Goal: Use online tool/utility: Utilize a website feature to perform a specific function

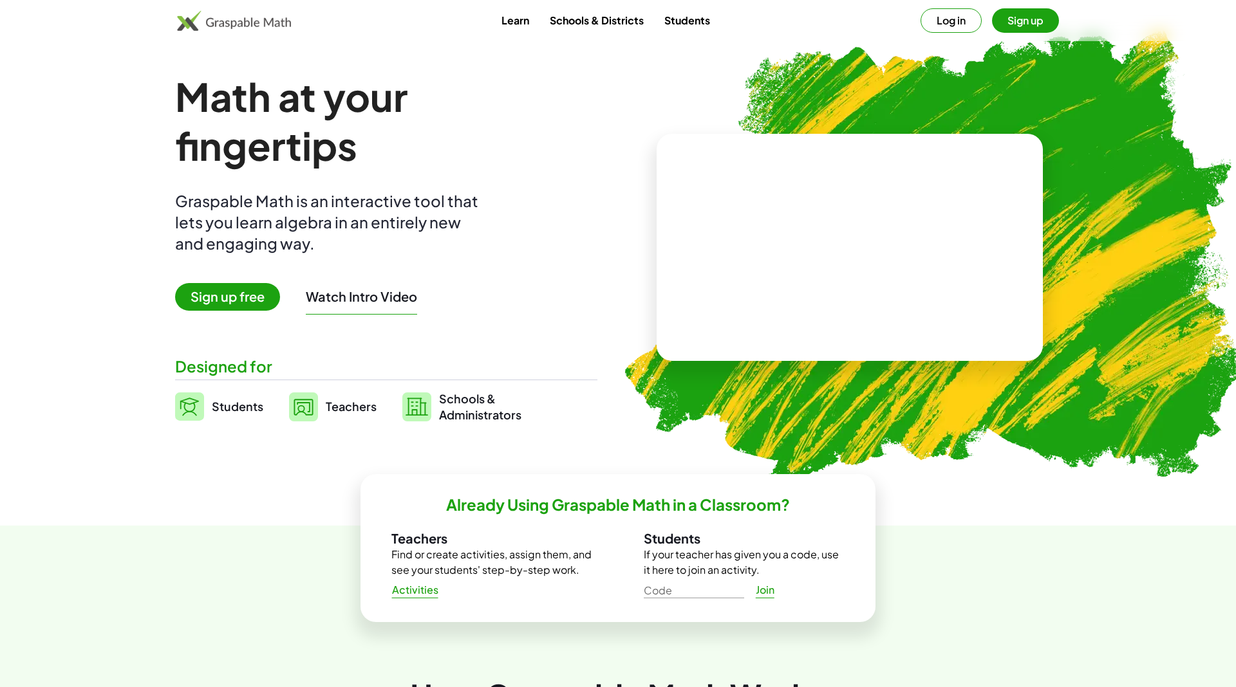
click at [947, 19] on button "Log in" at bounding box center [950, 20] width 61 height 24
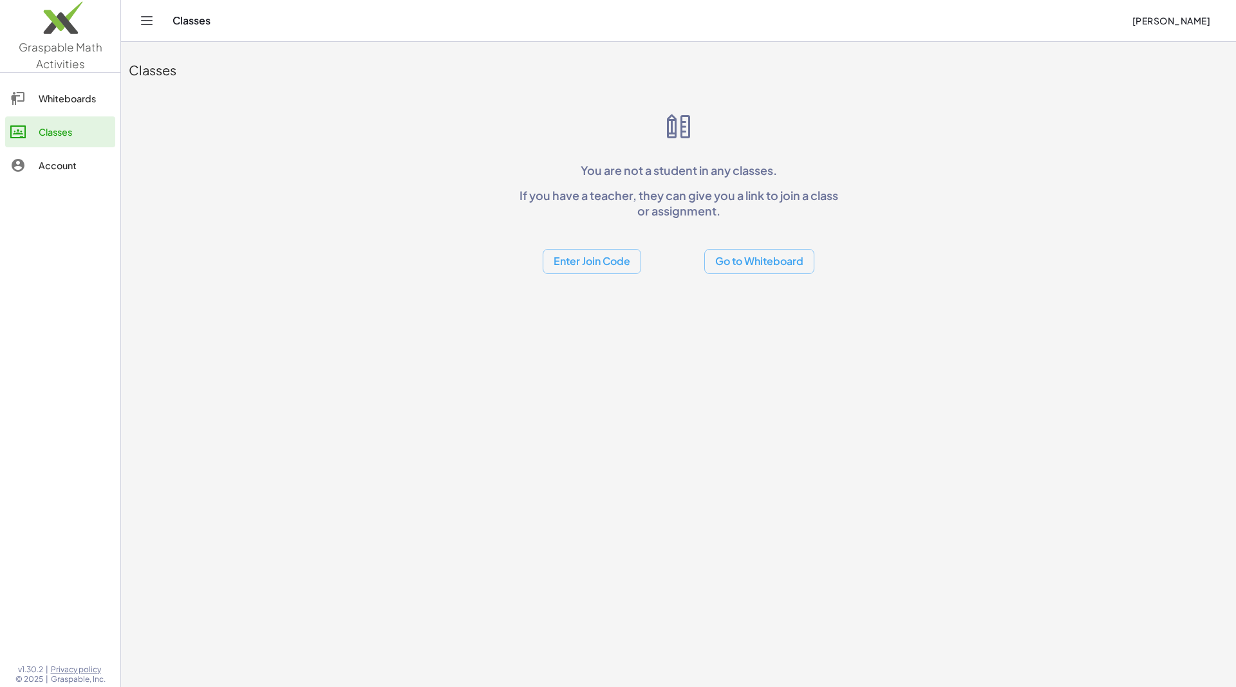
click at [770, 272] on button "Go to Whiteboard" at bounding box center [759, 261] width 110 height 25
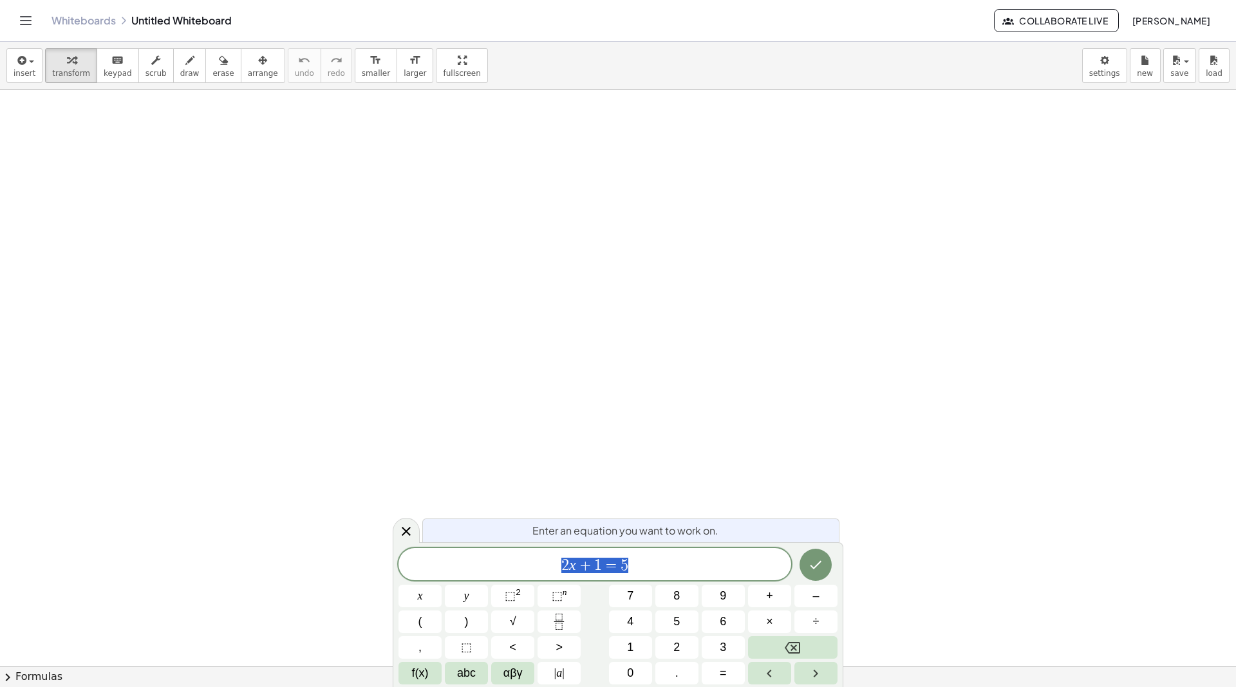
click at [646, 565] on span "2 x + 1 = 5" at bounding box center [594, 566] width 393 height 18
click at [812, 570] on icon "Done" at bounding box center [815, 564] width 15 height 15
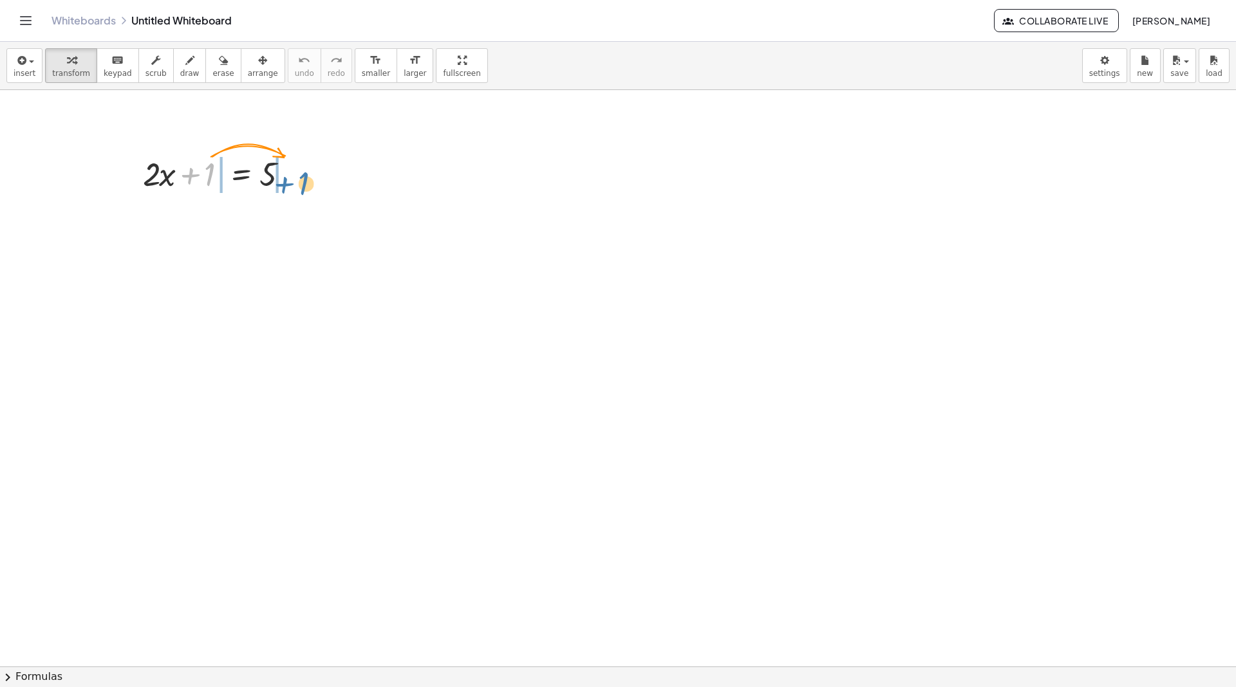
drag, startPoint x: 205, startPoint y: 171, endPoint x: 297, endPoint y: 180, distance: 92.4
click at [299, 180] on div at bounding box center [220, 173] width 168 height 44
click at [189, 215] on div at bounding box center [220, 217] width 258 height 44
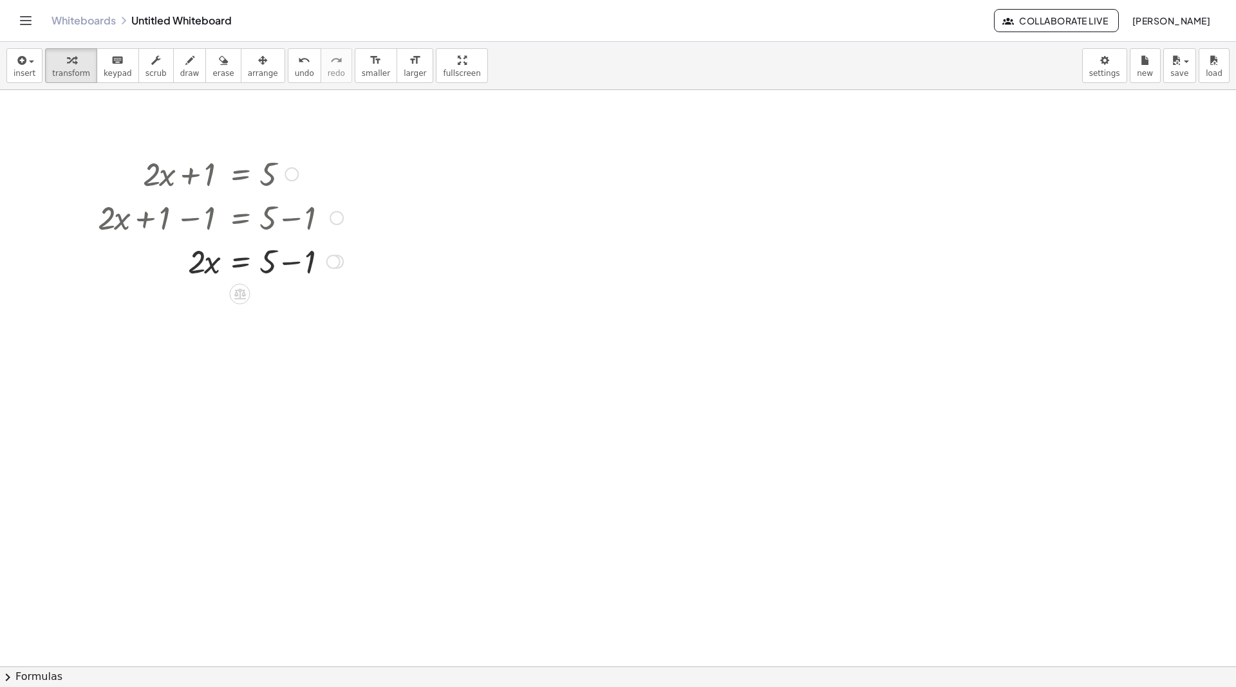
click at [283, 260] on div at bounding box center [220, 261] width 258 height 44
drag, startPoint x: 193, startPoint y: 306, endPoint x: 268, endPoint y: 334, distance: 80.5
click at [201, 357] on div at bounding box center [220, 358] width 258 height 64
click at [274, 421] on div at bounding box center [220, 423] width 258 height 64
click at [15, 70] on span "insert" at bounding box center [25, 73] width 22 height 9
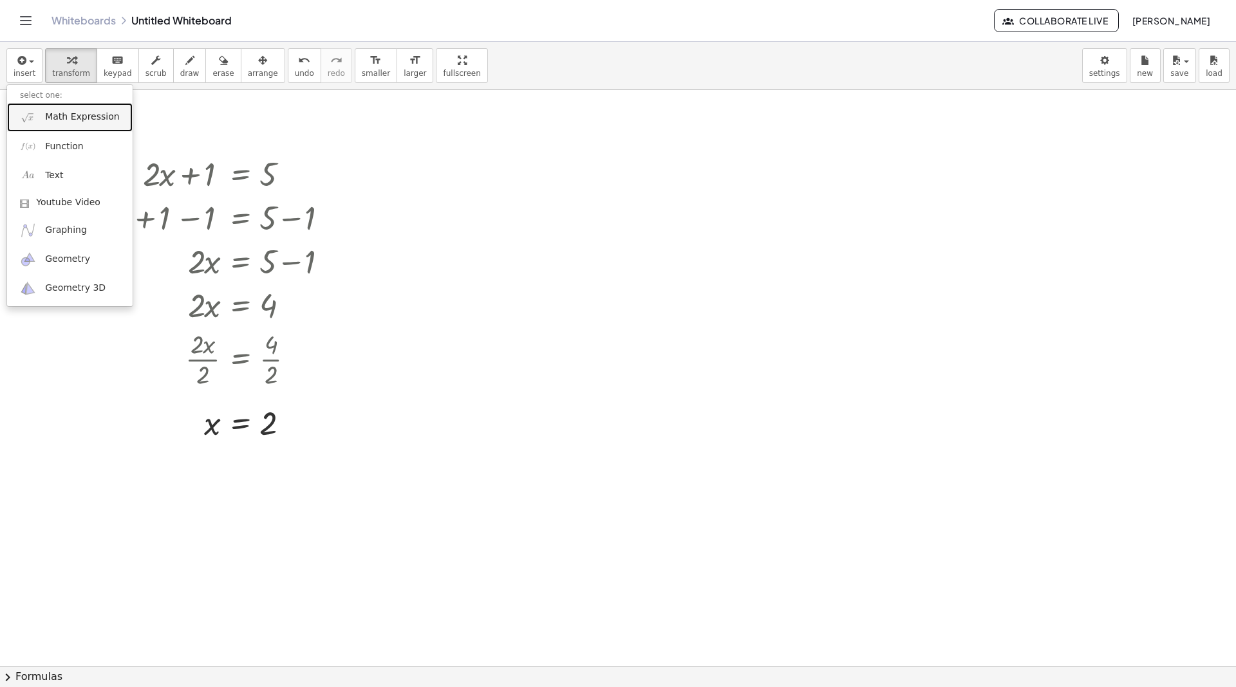
click at [48, 120] on span "Math Expression" at bounding box center [82, 117] width 74 height 13
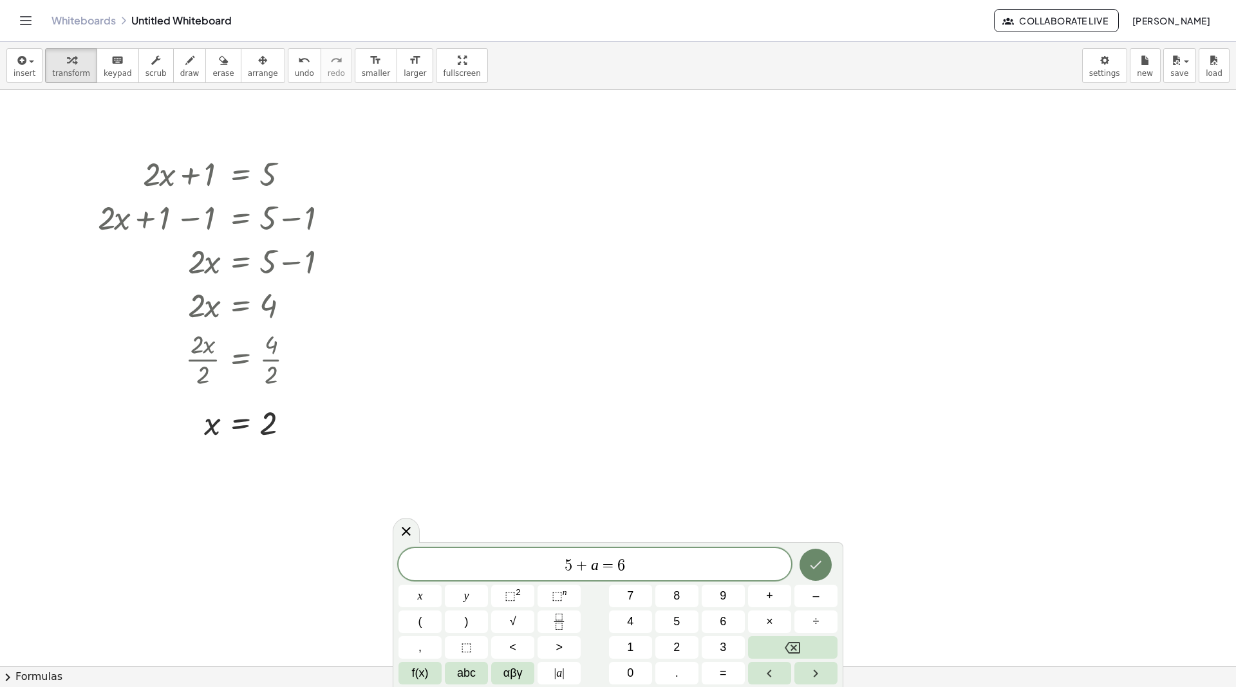
click at [805, 566] on button "Done" at bounding box center [815, 565] width 32 height 32
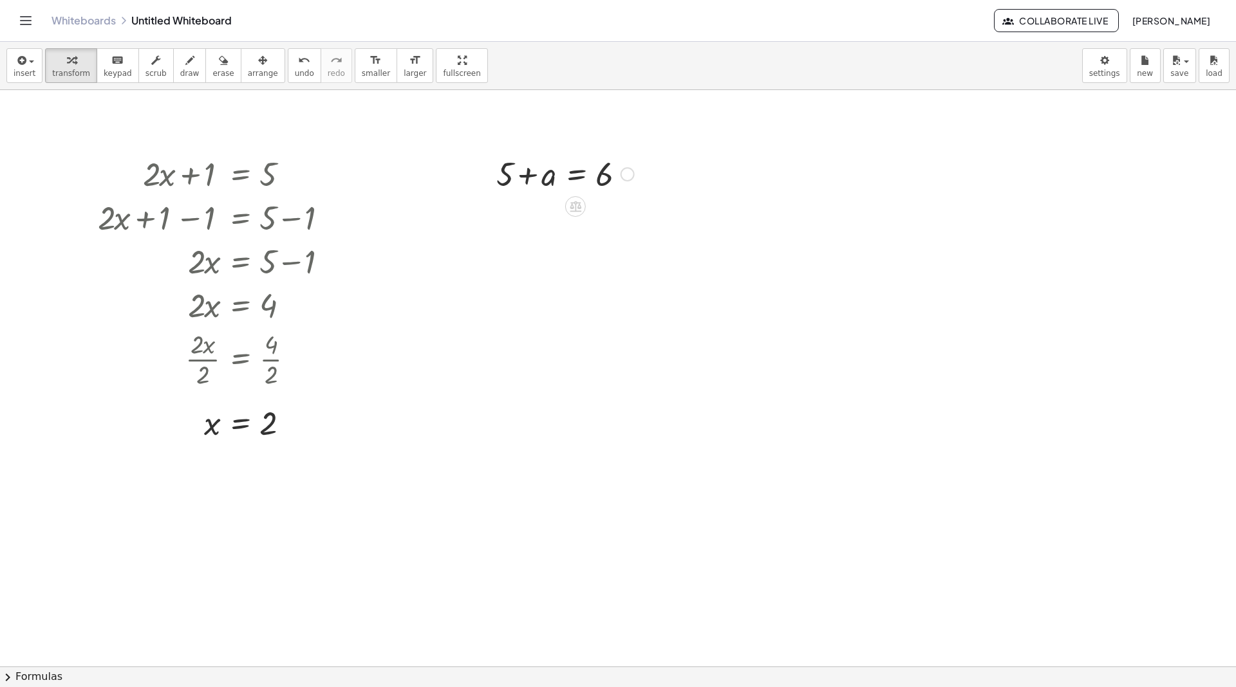
click at [527, 176] on div at bounding box center [565, 173] width 151 height 44
drag, startPoint x: 503, startPoint y: 174, endPoint x: 624, endPoint y: 179, distance: 121.8
click at [625, 179] on div at bounding box center [565, 173] width 151 height 44
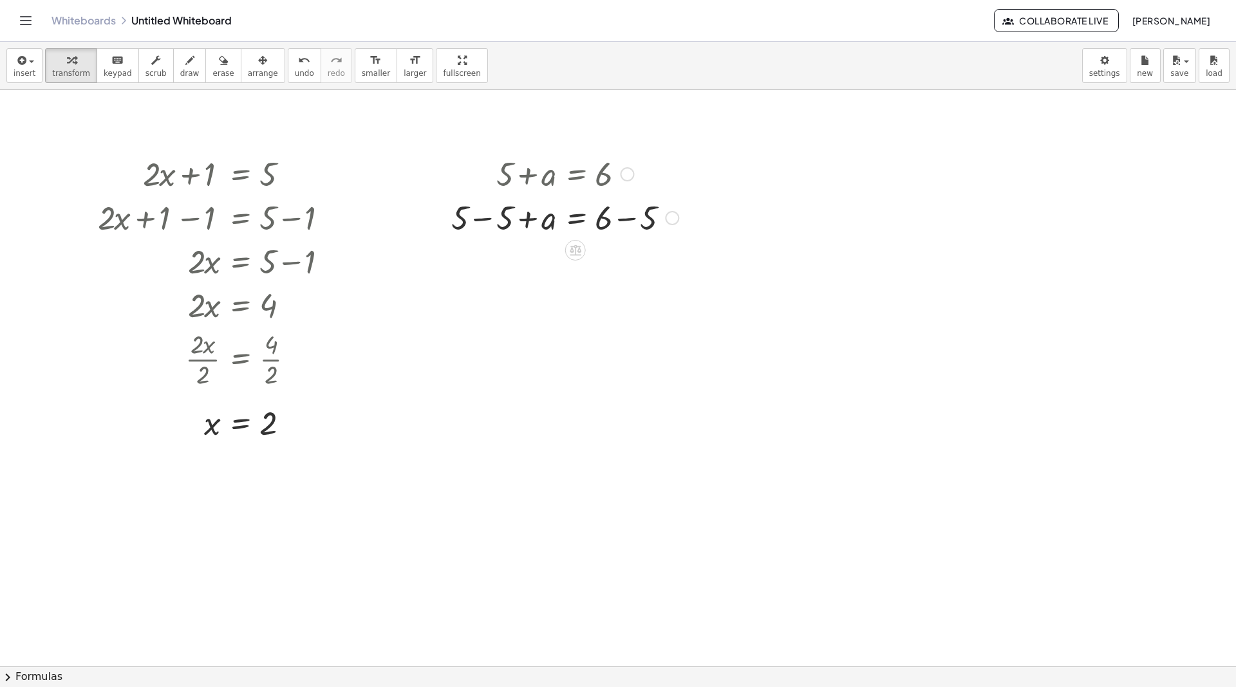
click at [485, 218] on div at bounding box center [565, 217] width 240 height 44
click at [642, 265] on div at bounding box center [565, 261] width 240 height 44
click at [48, 673] on button "chevron_right Formulas" at bounding box center [618, 677] width 1236 height 21
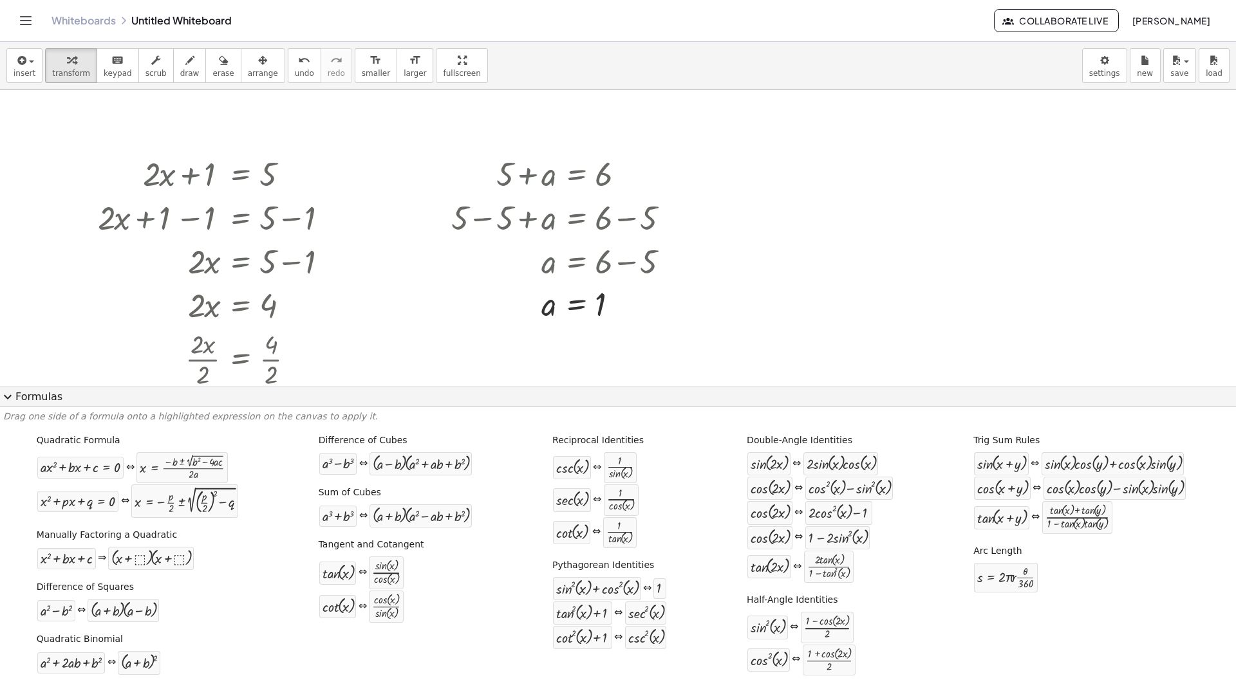
click at [411, 317] on div at bounding box center [618, 667] width 1236 height 1155
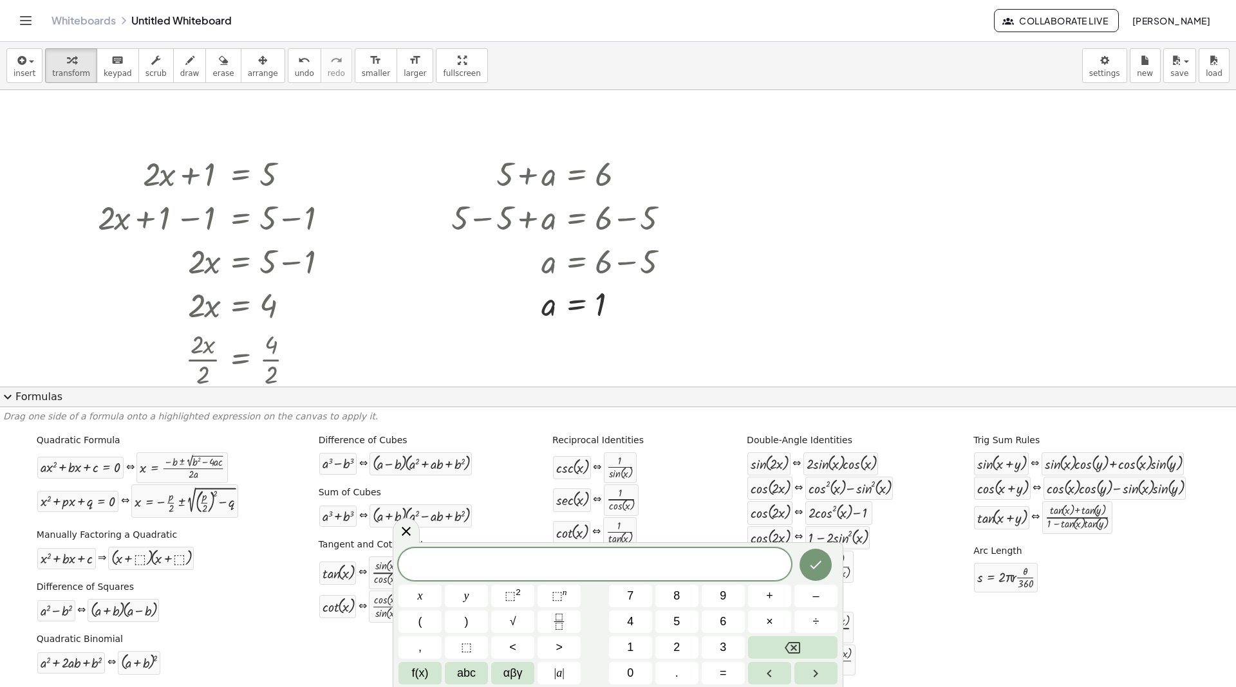
click at [42, 399] on button "expand_more Formulas" at bounding box center [618, 397] width 1236 height 21
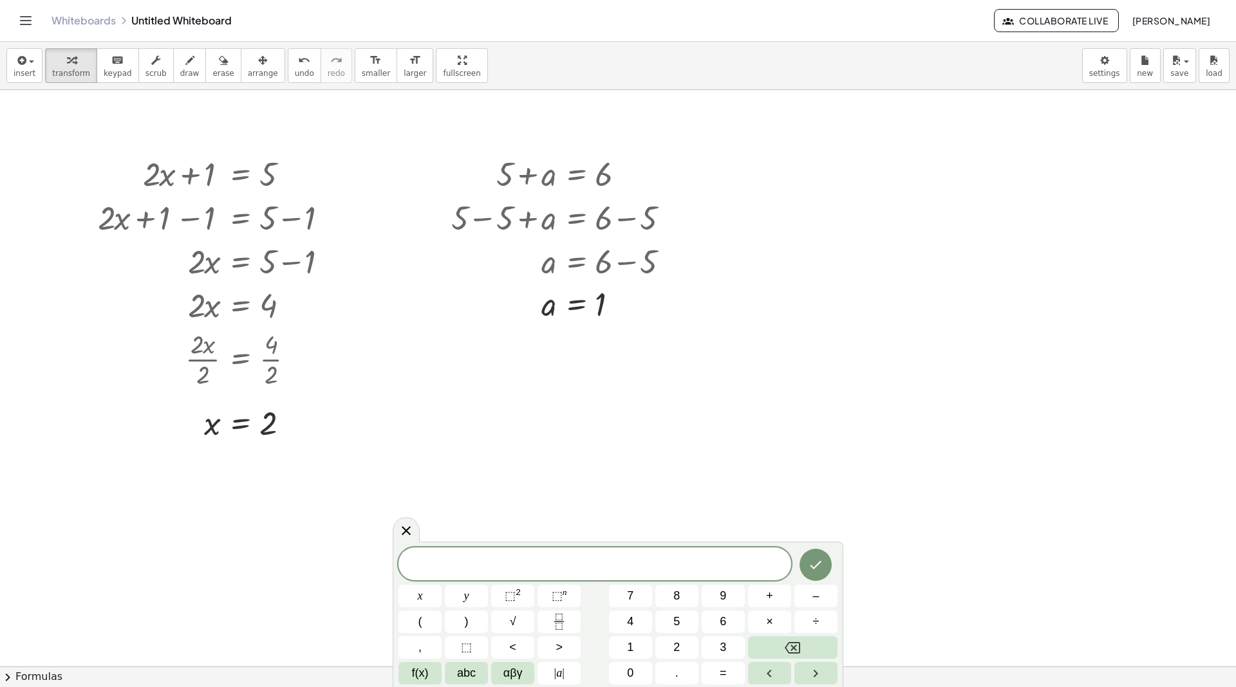
click at [561, 561] on span at bounding box center [594, 564] width 393 height 19
click at [424, 676] on span "f(x)" at bounding box center [420, 673] width 17 height 17
click at [479, 620] on button "n √" at bounding box center [466, 622] width 43 height 23
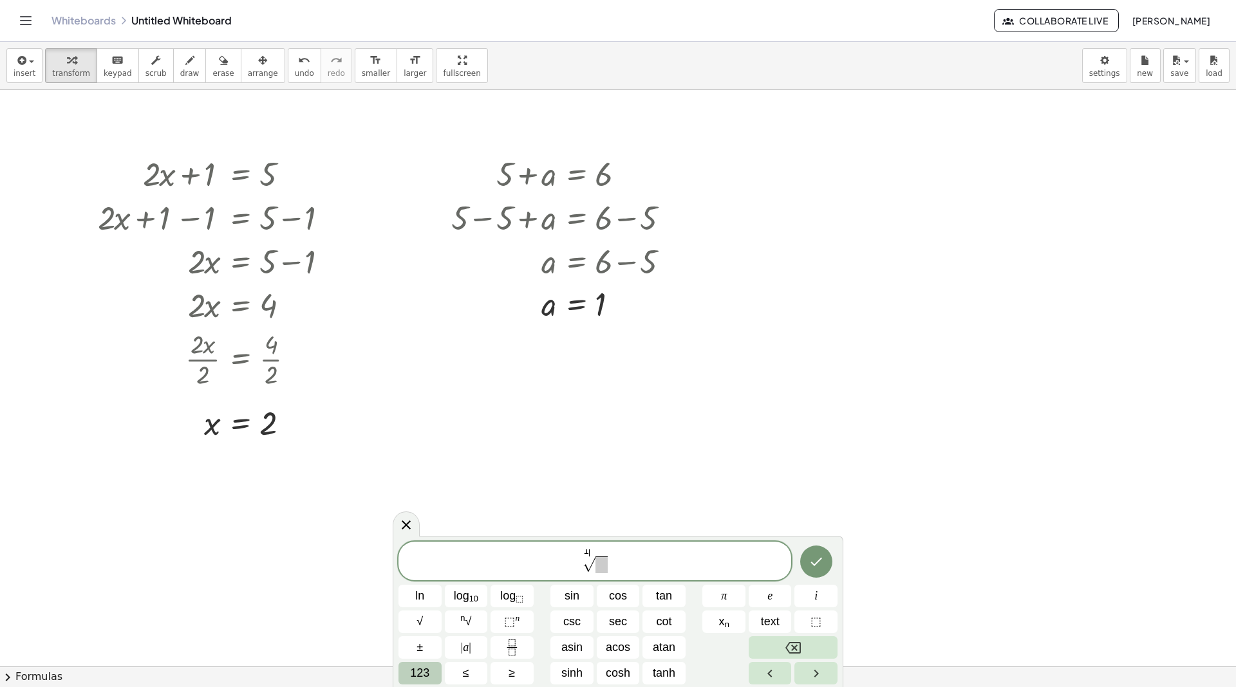
click at [422, 667] on span "123" at bounding box center [419, 673] width 19 height 17
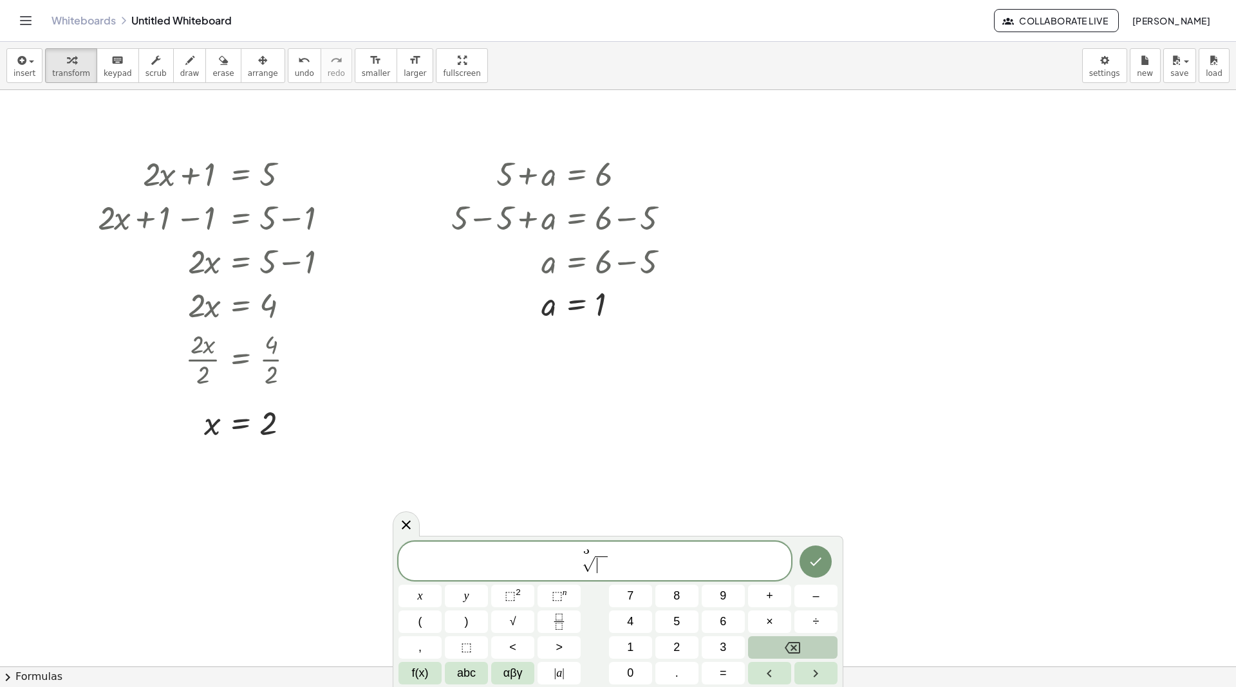
click at [601, 570] on span "​" at bounding box center [601, 565] width 12 height 17
click at [623, 562] on span "3 √ 6 4 ​" at bounding box center [594, 562] width 393 height 25
click at [557, 562] on span "(" at bounding box center [559, 560] width 9 height 27
click at [645, 563] on span "( ​ 3 √ 6 4 + 6 )" at bounding box center [594, 560] width 393 height 28
drag, startPoint x: 713, startPoint y: 554, endPoint x: 472, endPoint y: 561, distance: 241.5
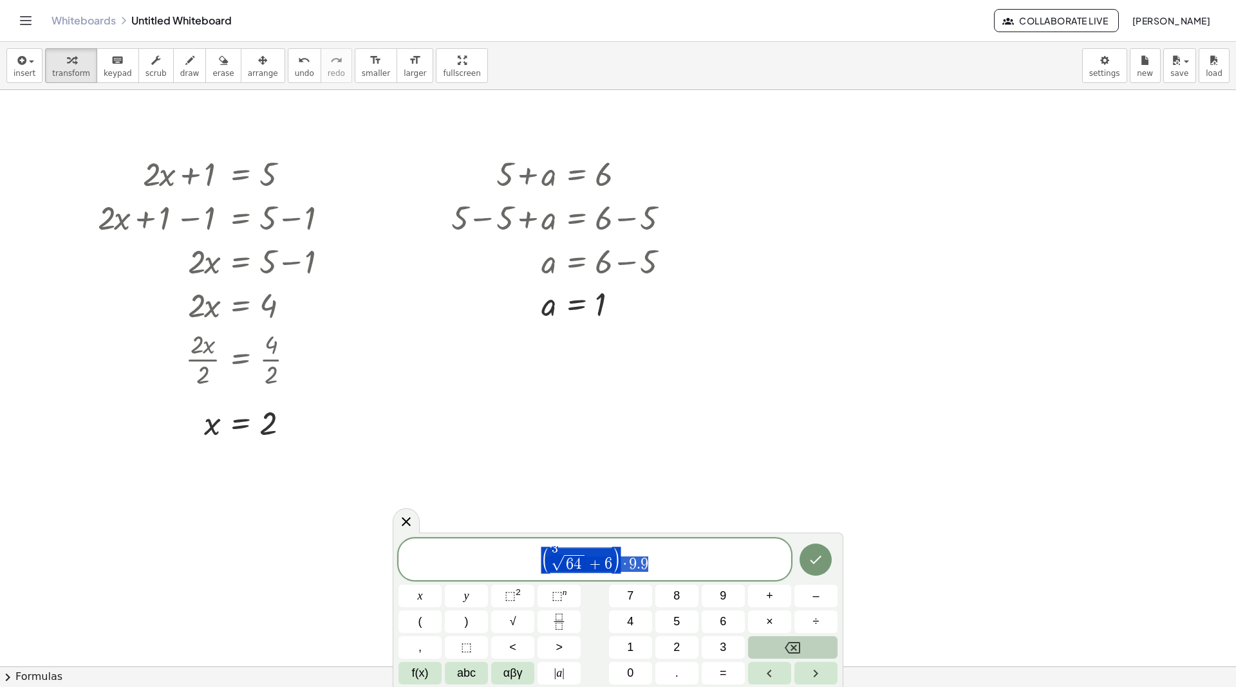
click at [472, 561] on span "( 3 √ 6 4 + 6 ) · 9 . 9" at bounding box center [594, 560] width 393 height 28
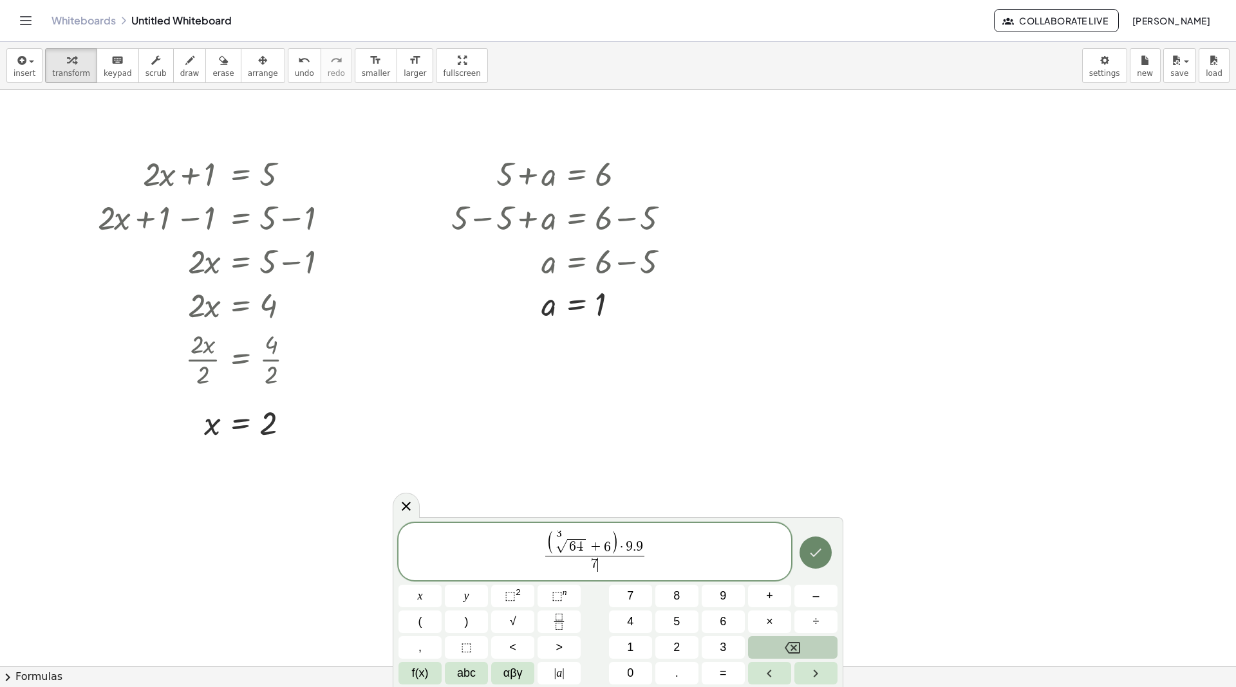
click at [812, 560] on icon "Done" at bounding box center [815, 552] width 15 height 15
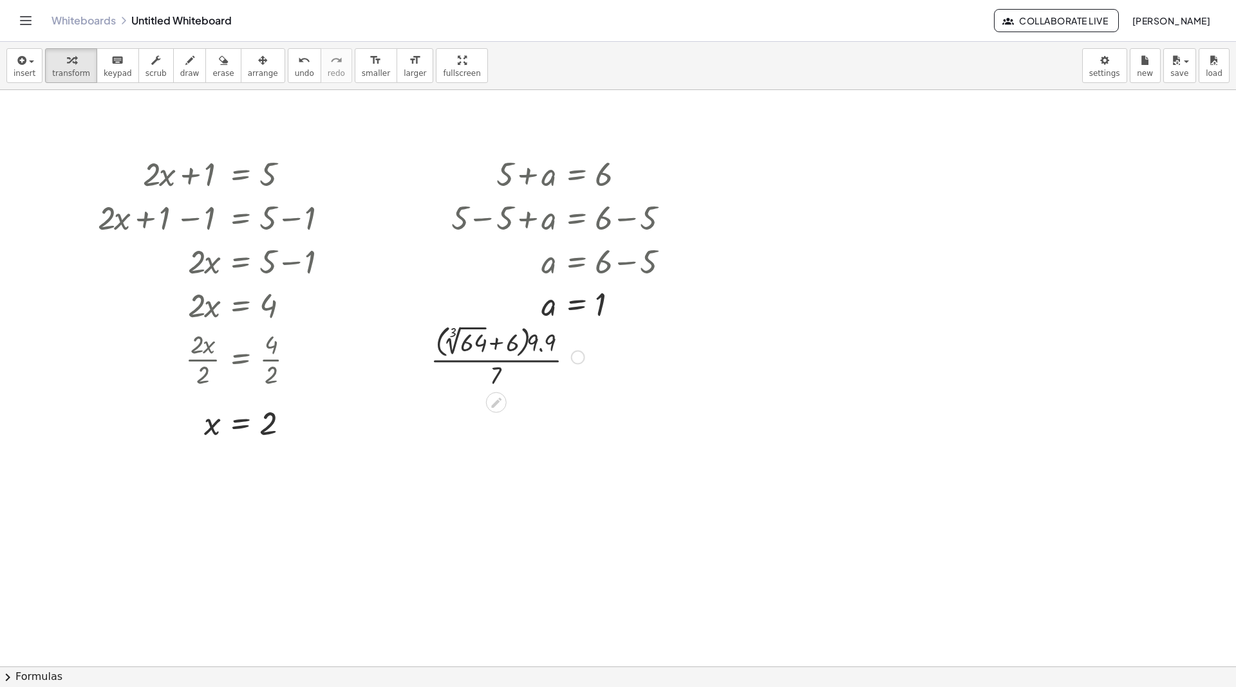
click at [487, 360] on div at bounding box center [507, 356] width 167 height 70
click at [460, 335] on div at bounding box center [507, 356] width 167 height 70
click at [484, 407] on div at bounding box center [507, 425] width 167 height 68
click at [497, 485] on div at bounding box center [507, 492] width 167 height 64
click at [495, 479] on div at bounding box center [507, 492] width 167 height 64
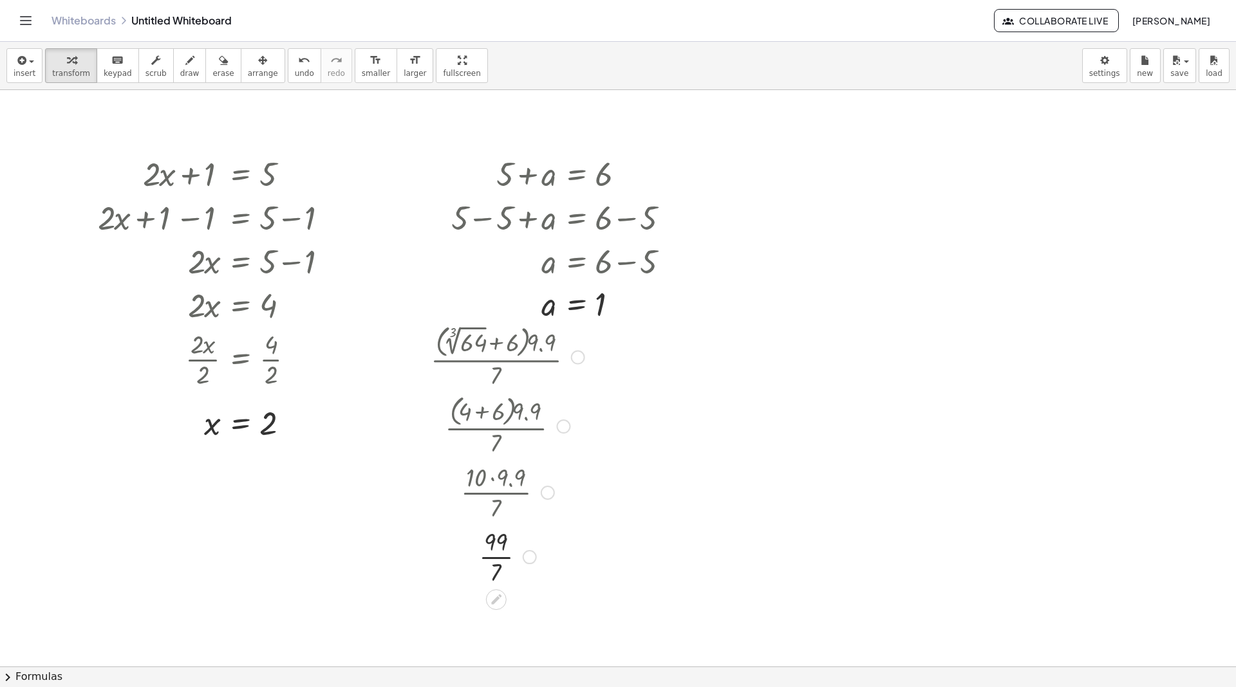
click at [494, 557] on div at bounding box center [507, 556] width 167 height 64
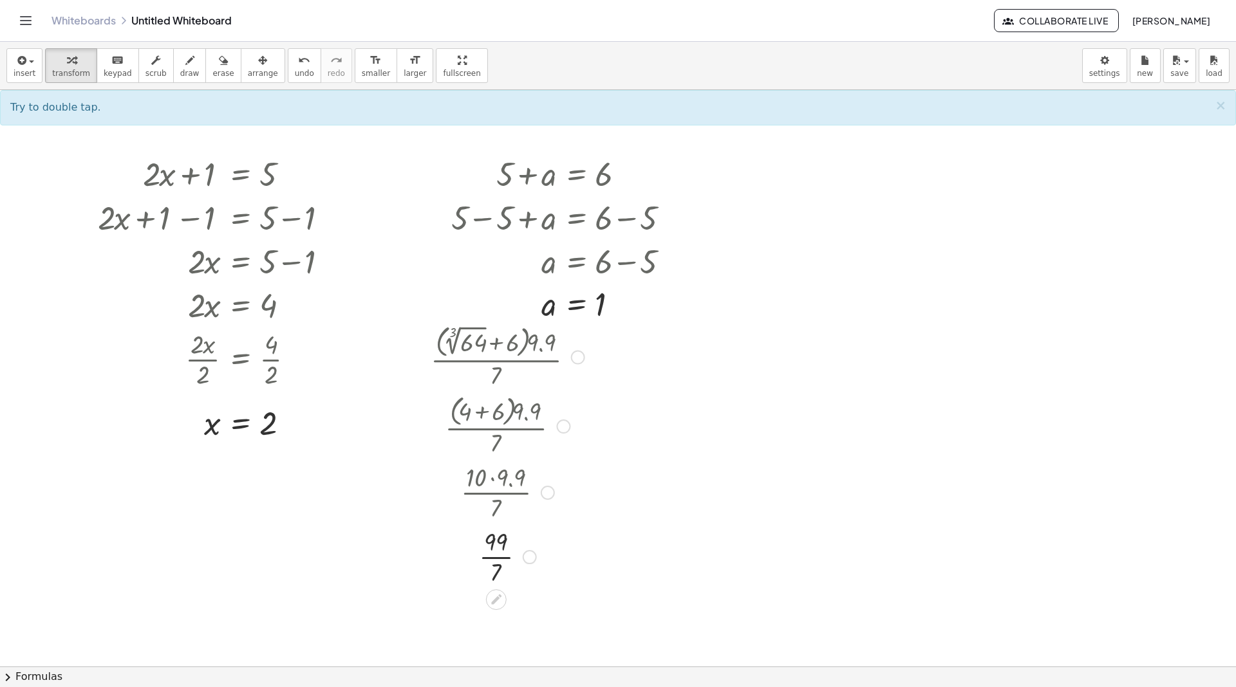
click at [494, 557] on div at bounding box center [507, 556] width 167 height 64
click at [497, 559] on div at bounding box center [507, 556] width 167 height 64
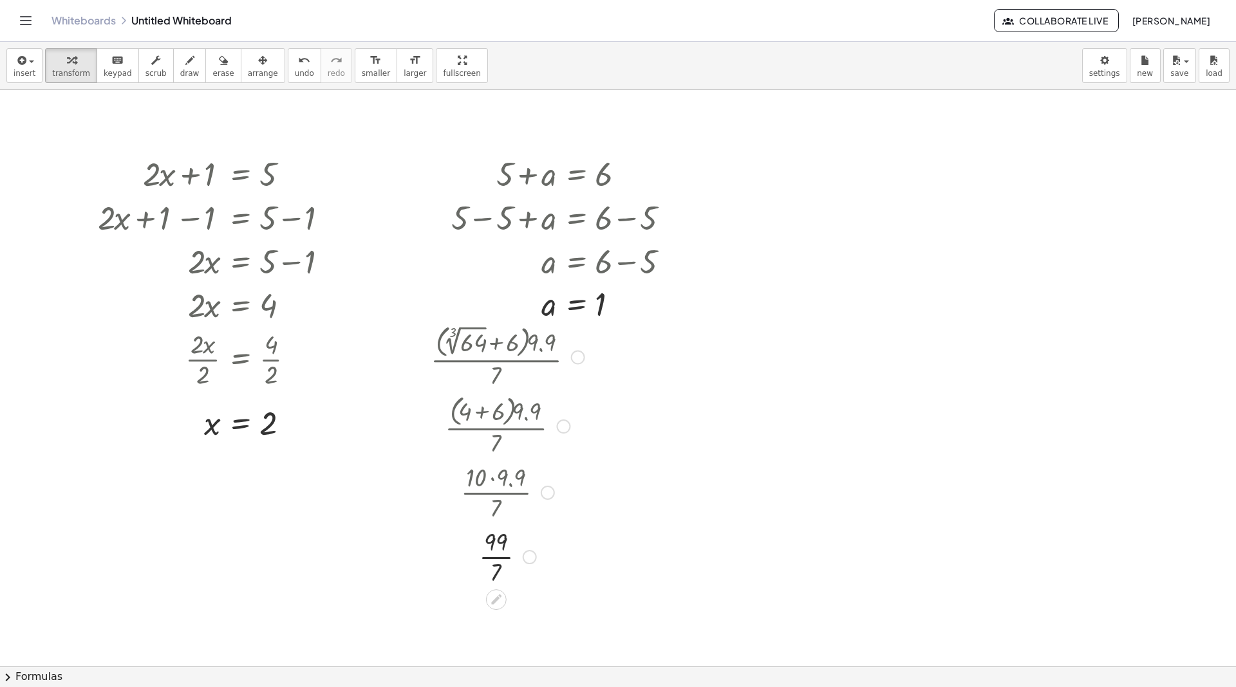
click at [497, 559] on div at bounding box center [507, 556] width 167 height 64
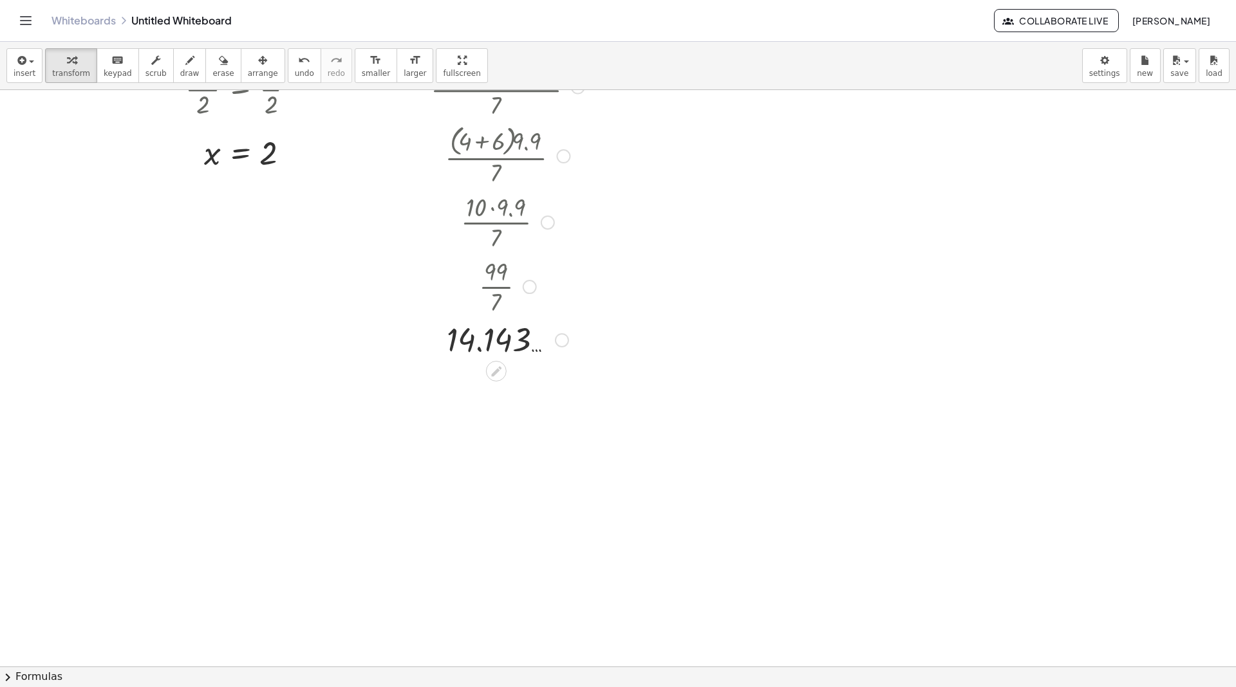
scroll to position [276, 0]
click at [1043, 28] on button "Collaborate Live" at bounding box center [1056, 20] width 125 height 23
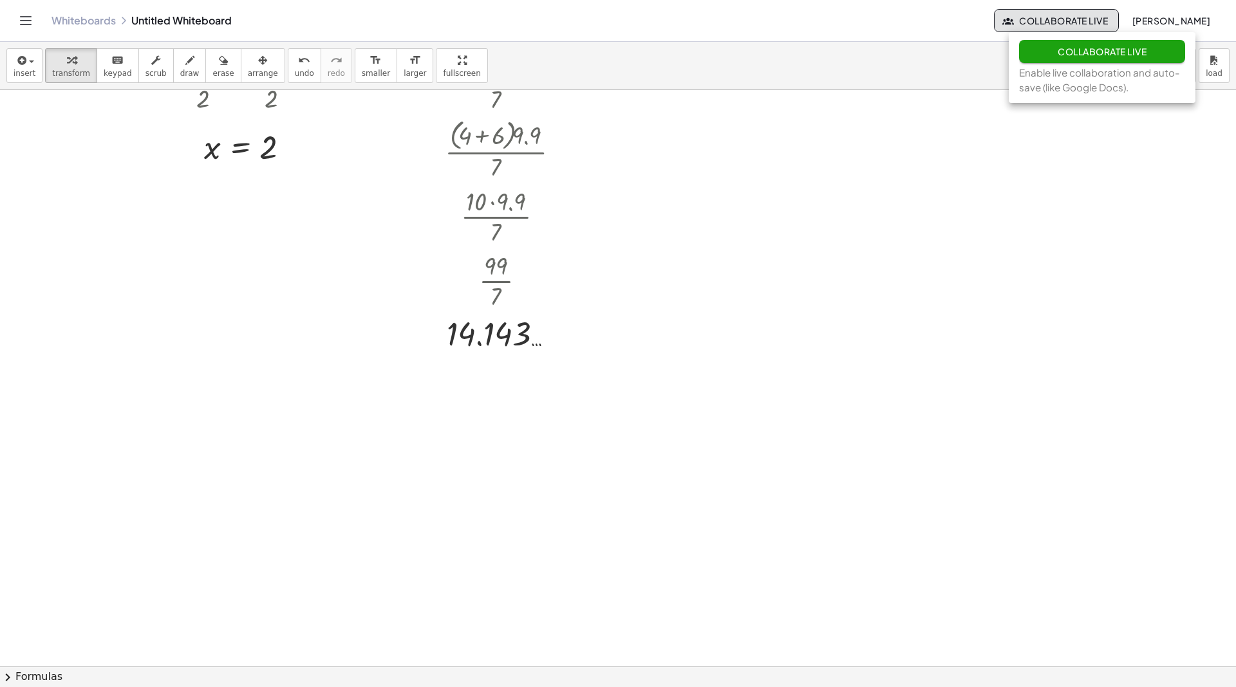
click at [1065, 28] on button "Collaborate Live" at bounding box center [1056, 20] width 125 height 23
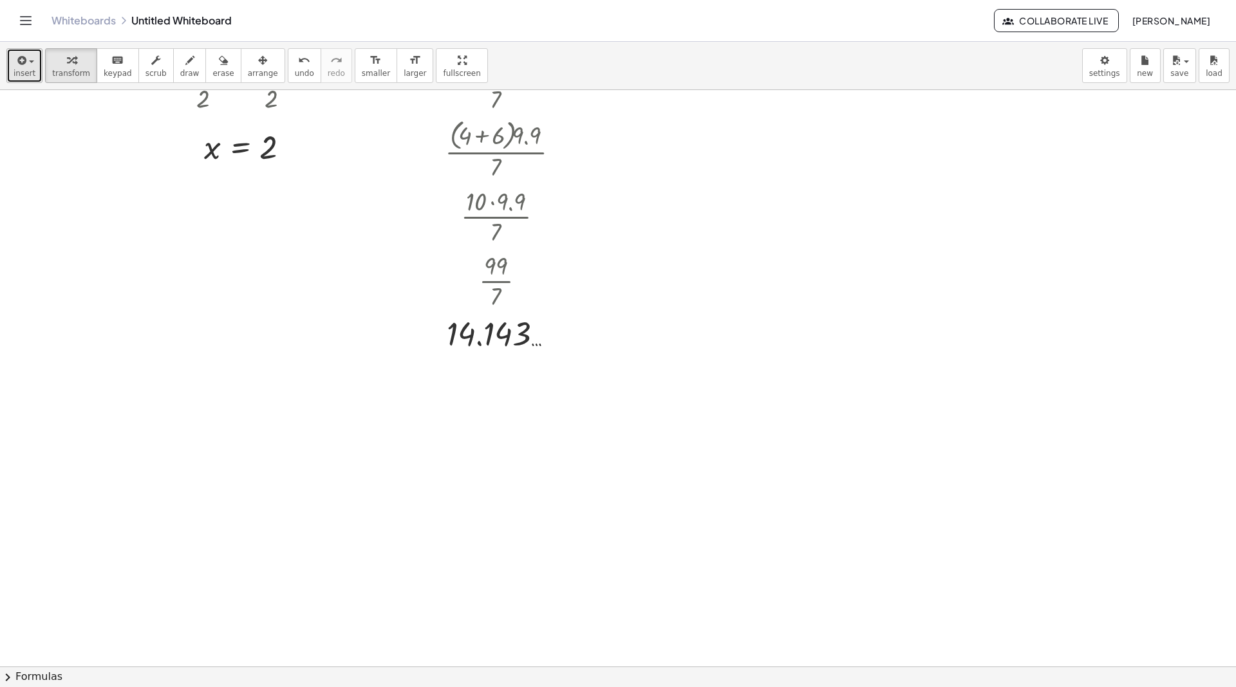
click at [21, 64] on icon "button" at bounding box center [21, 60] width 12 height 15
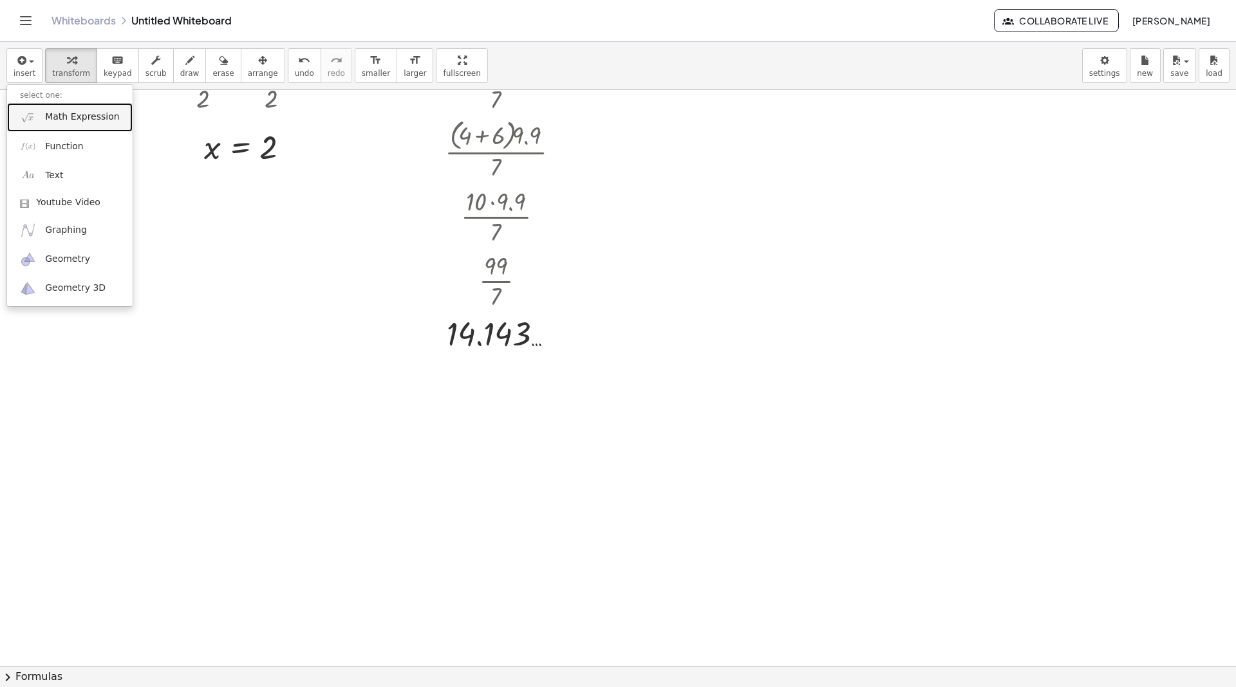
click at [91, 113] on span "Math Expression" at bounding box center [82, 117] width 74 height 13
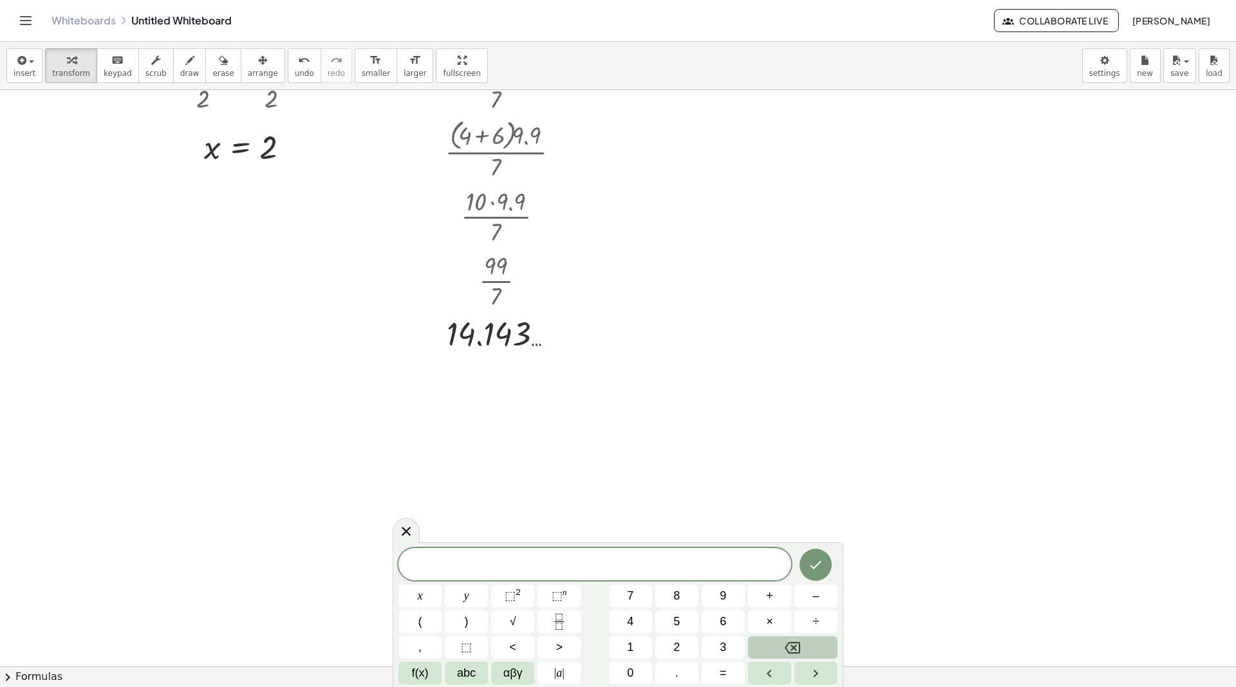
click at [1079, 57] on div "insert select one: Math Expression Function Text Youtube Video Graphing Geometr…" at bounding box center [618, 66] width 1236 height 48
click at [1119, 66] on body "Graspable Math Activities Whiteboards Classes Account v1.30.2 | Privacy policy …" at bounding box center [618, 343] width 1236 height 687
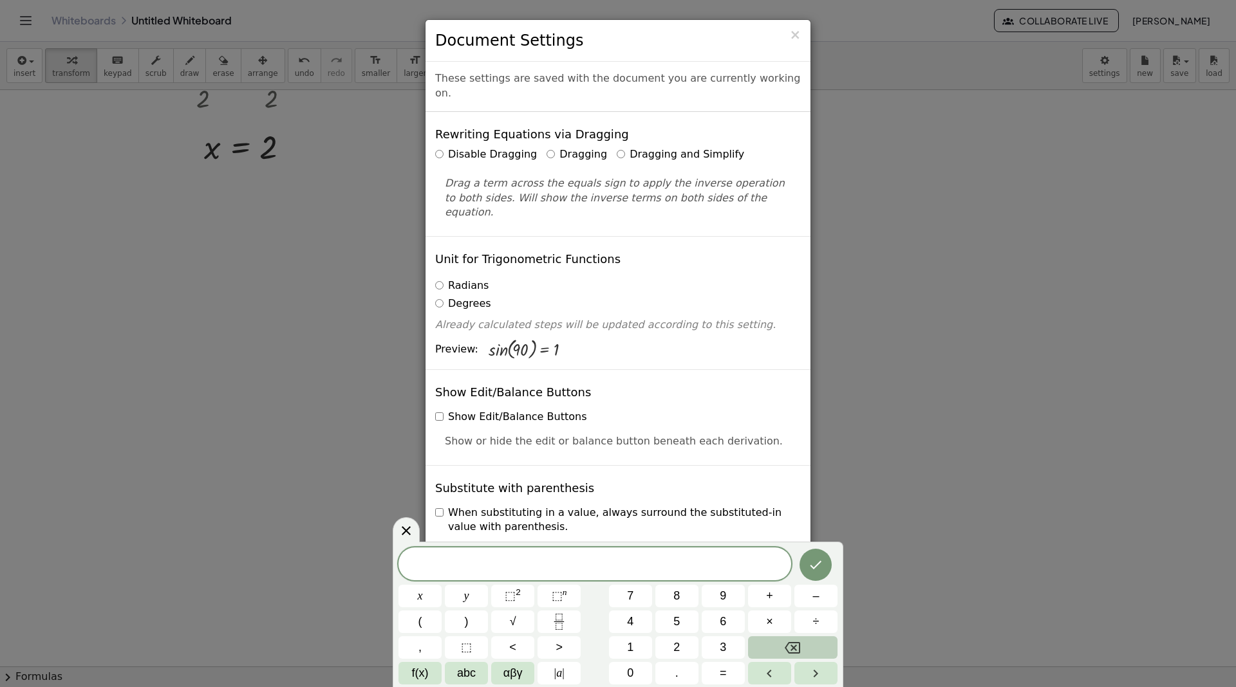
click at [1111, 70] on div "× Document Settings These settings are saved with the document you are currentl…" at bounding box center [618, 343] width 1236 height 687
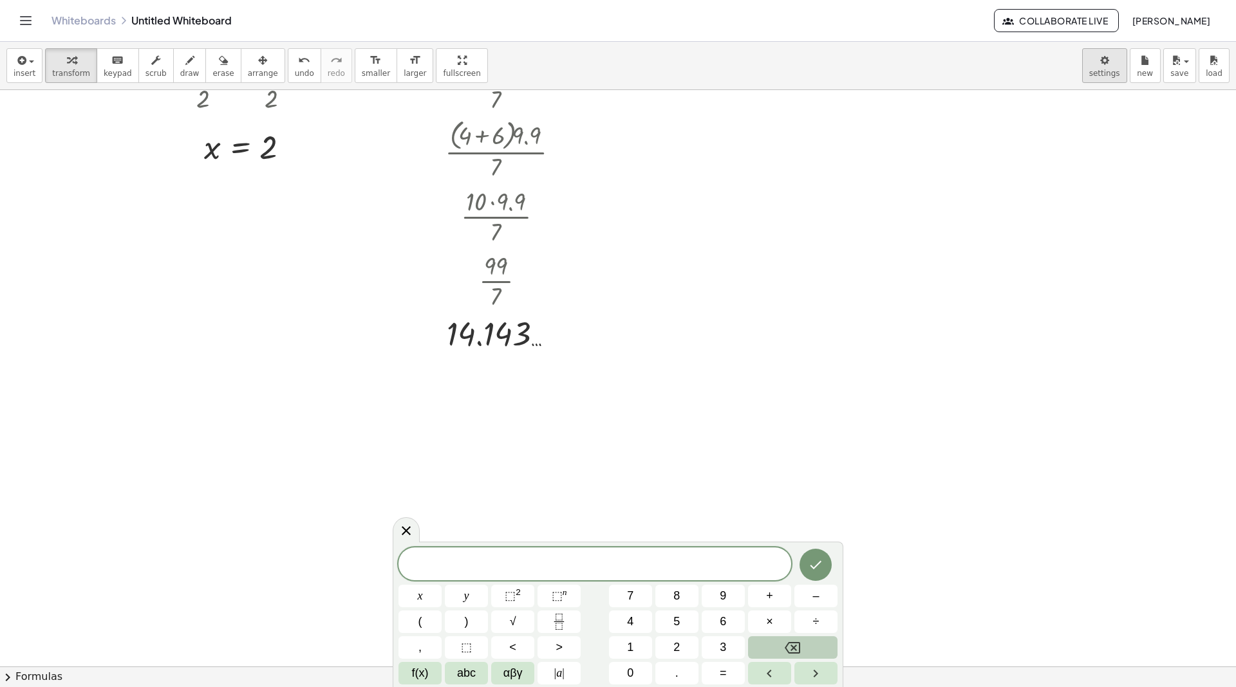
click at [1110, 70] on body "Graspable Math Activities Whiteboards Classes Account v1.30.2 | Privacy policy …" at bounding box center [618, 343] width 1236 height 687
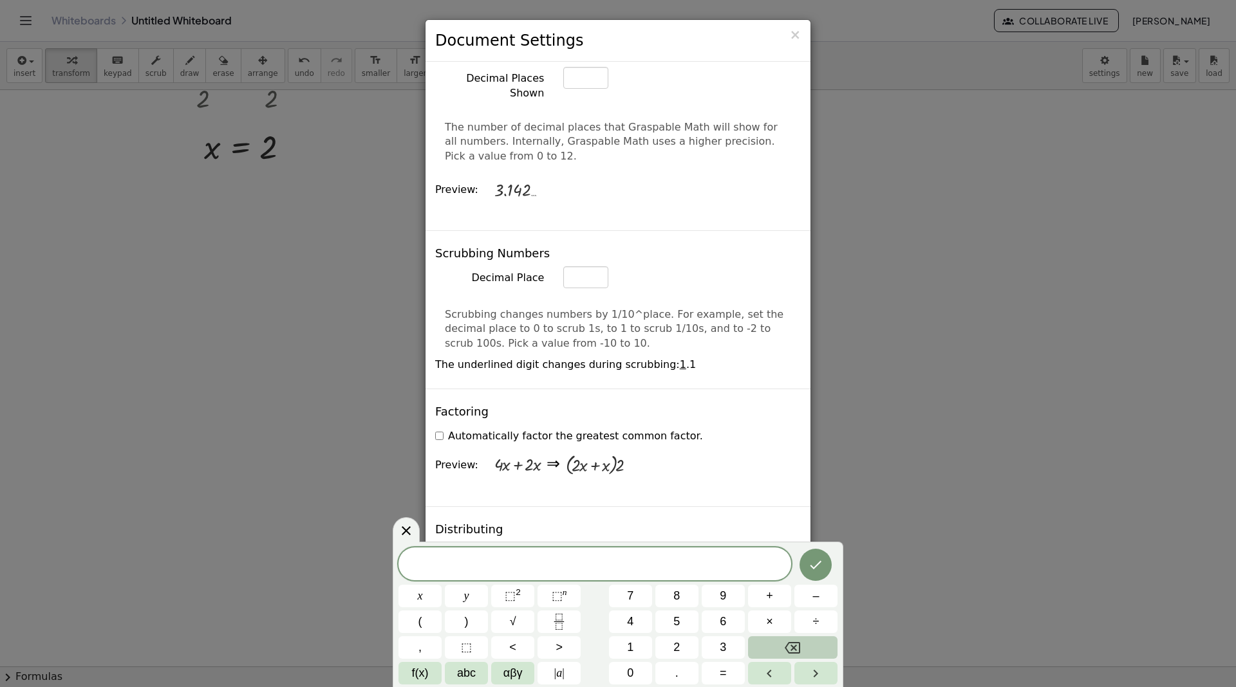
scroll to position [612, 0]
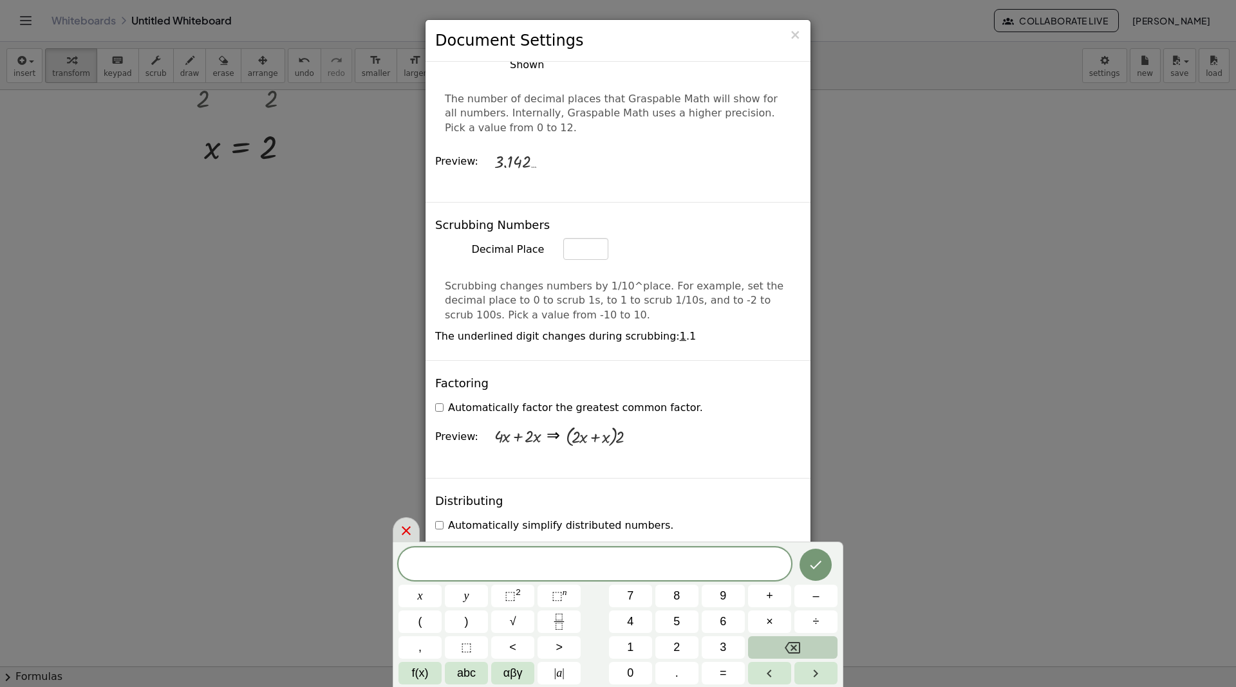
click at [407, 529] on icon at bounding box center [406, 531] width 9 height 9
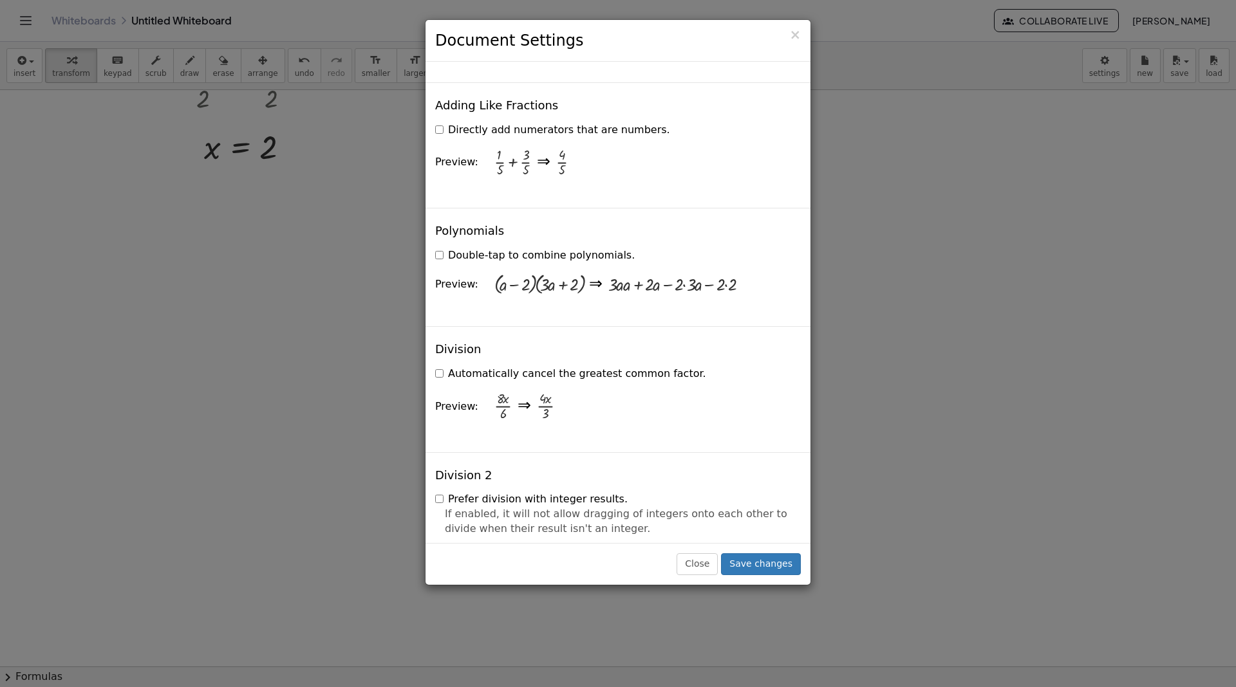
scroll to position [1130, 0]
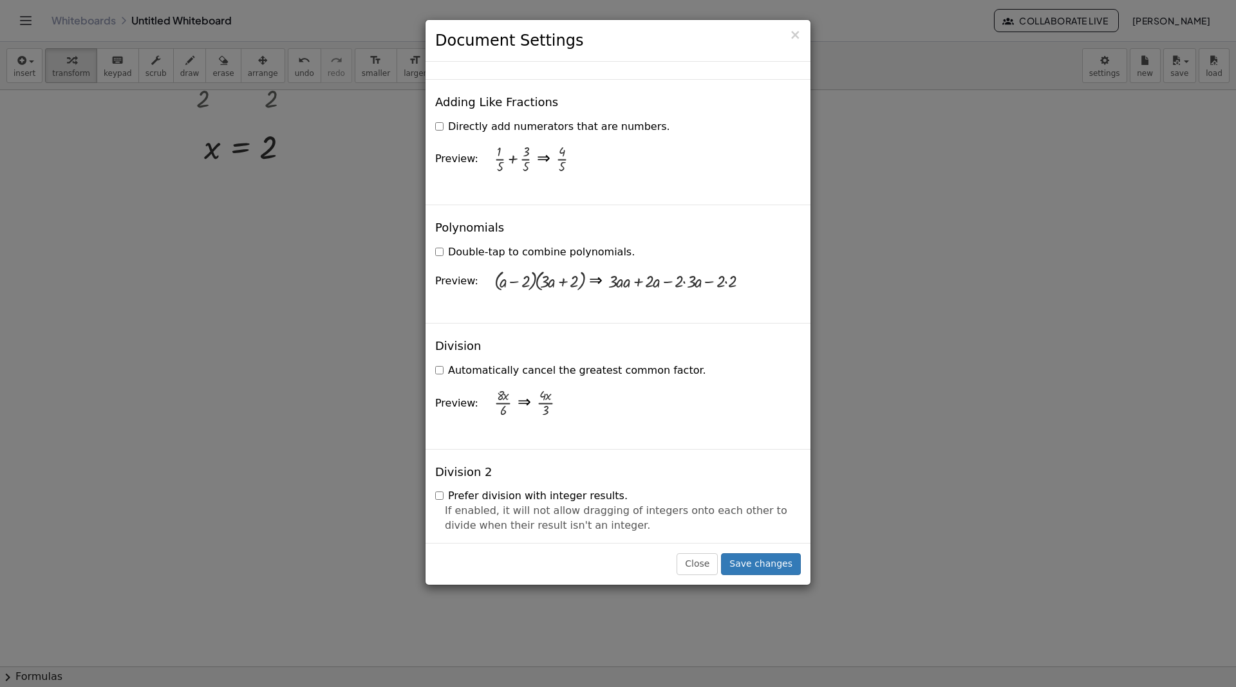
click at [492, 120] on label "Directly add numerators that are numbers." at bounding box center [552, 127] width 235 height 15
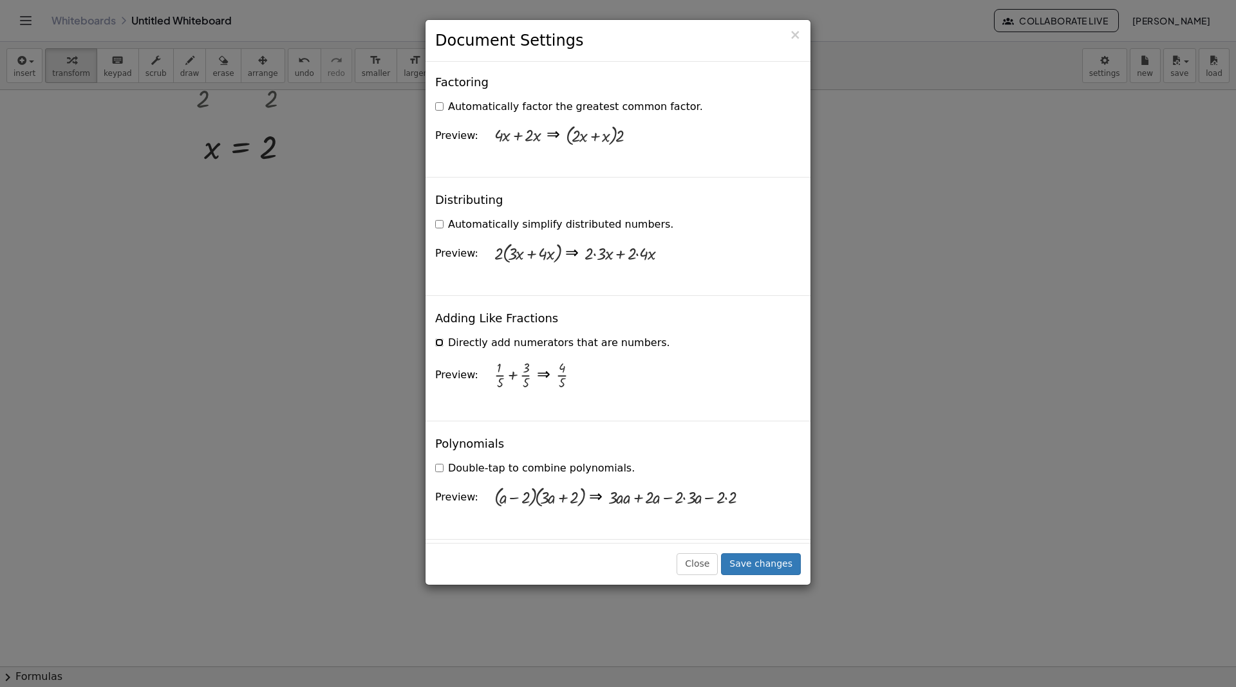
scroll to position [900, 0]
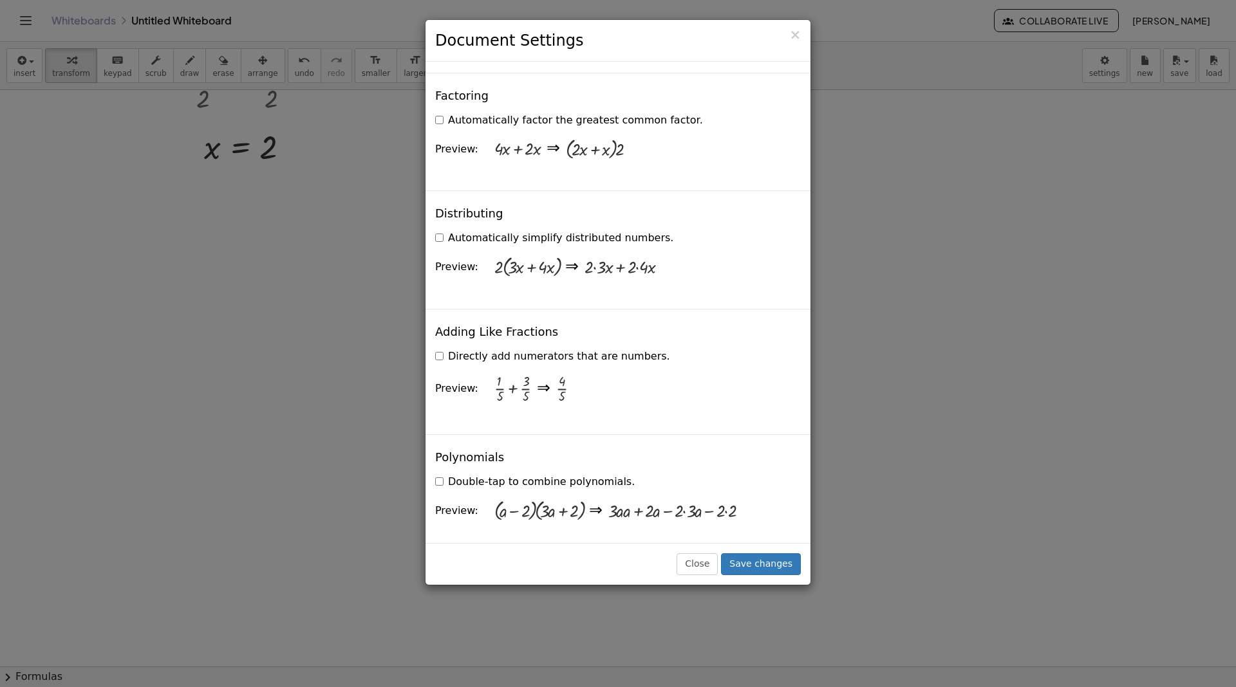
click at [492, 231] on label "Automatically simplify distributed numbers." at bounding box center [554, 238] width 238 height 15
click at [491, 231] on label "Automatically simplify distributed numbers." at bounding box center [554, 238] width 238 height 15
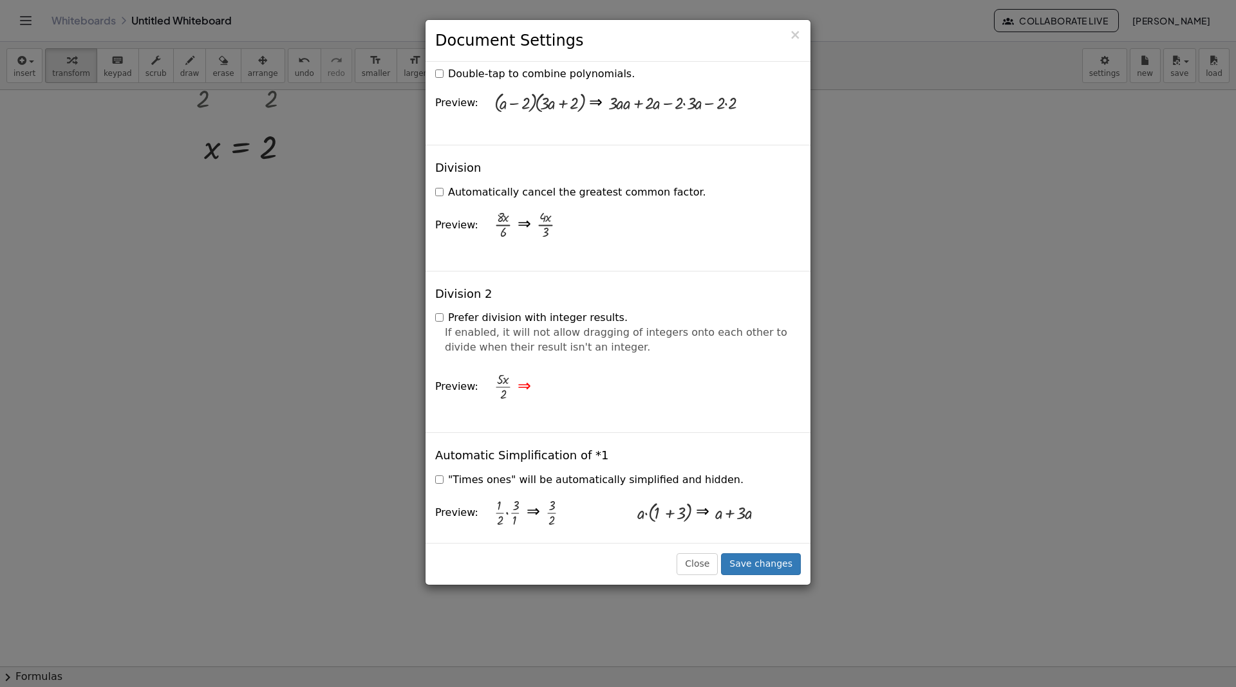
scroll to position [1314, 0]
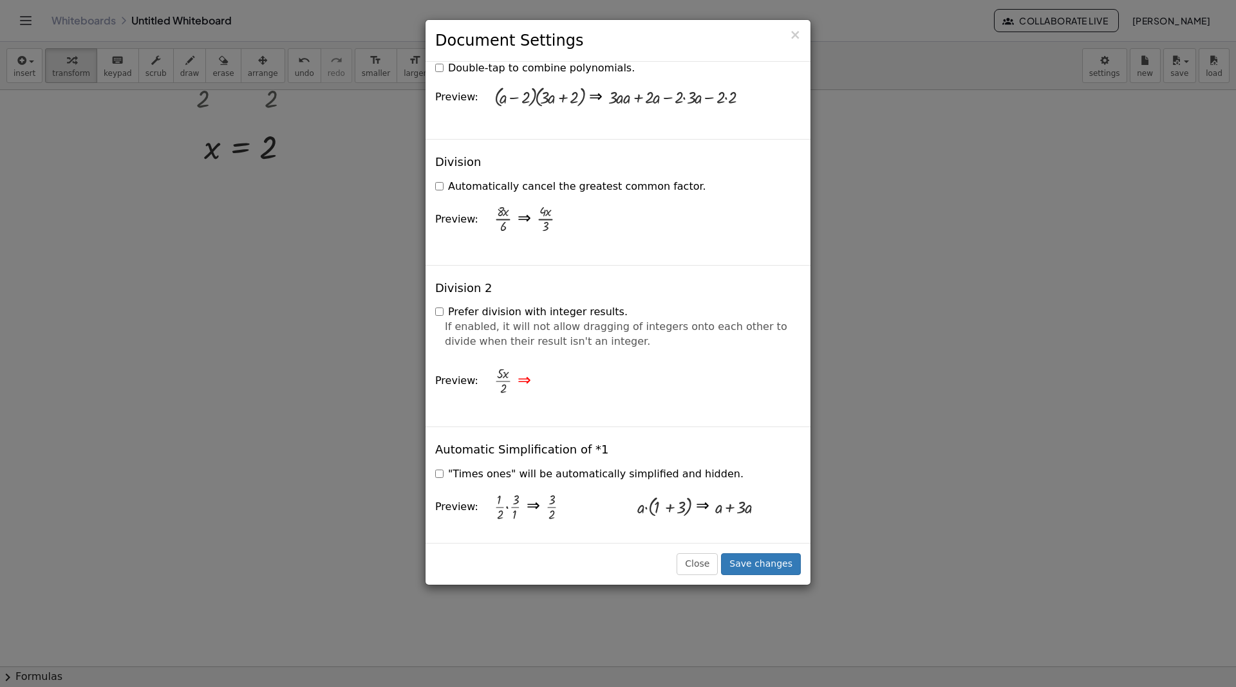
click at [549, 320] on p "If enabled, it will not allow dragging of integers onto each other to divide wh…" at bounding box center [618, 335] width 346 height 30
click at [546, 305] on label "Prefer division with integer results." at bounding box center [531, 312] width 192 height 15
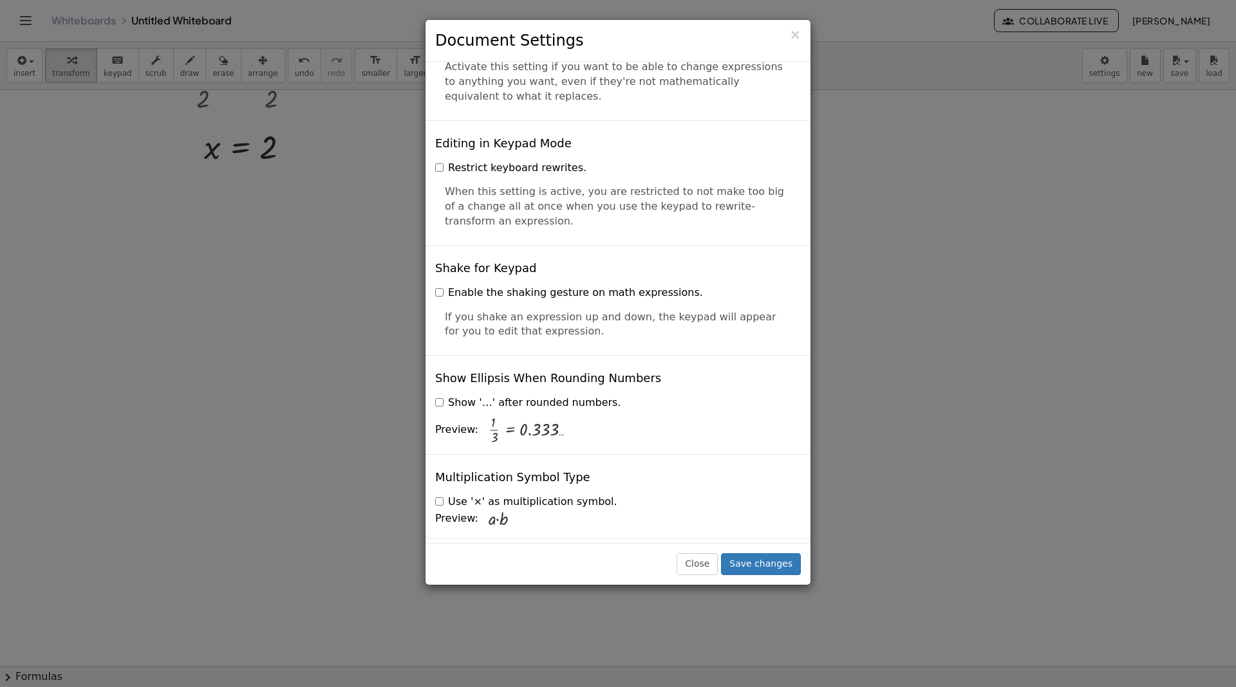
scroll to position [2947, 0]
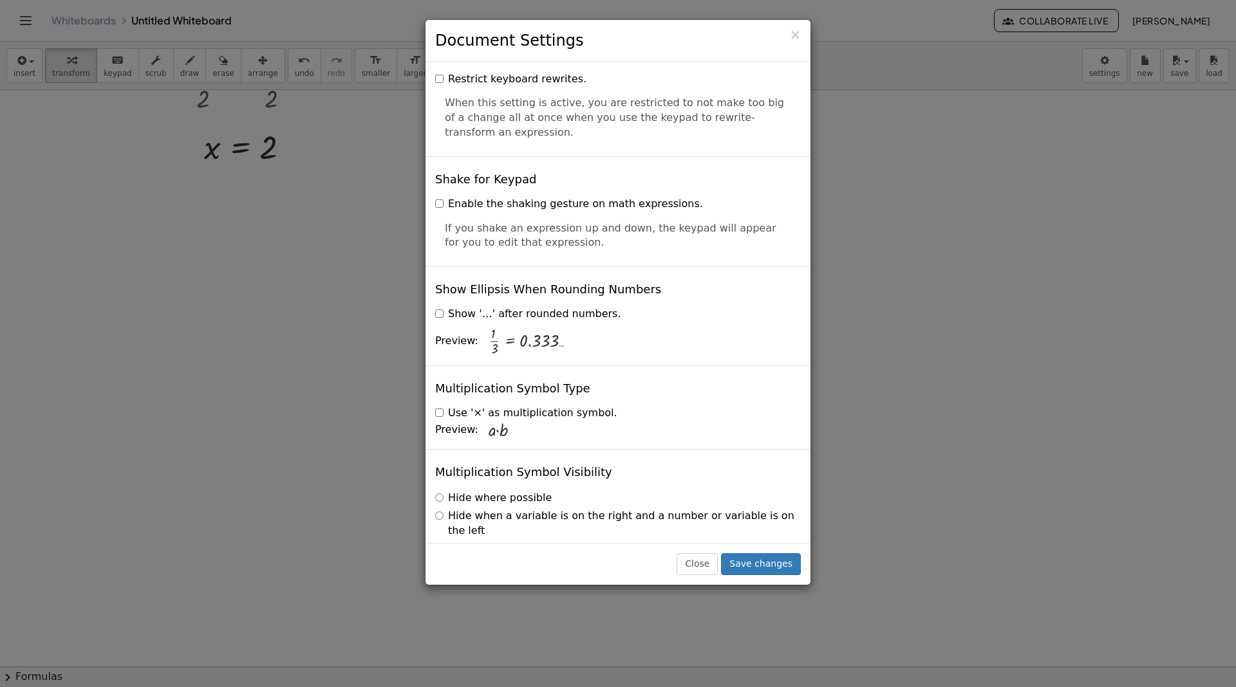
click at [570, 509] on label "Hide when a variable is on the right and a number or variable is on the left" at bounding box center [618, 524] width 366 height 30
click at [536, 491] on label "Hide where possible" at bounding box center [493, 498] width 117 height 15
click at [570, 509] on label "Hide when a variable is on the right and a number or variable is on the left" at bounding box center [618, 524] width 366 height 30
click at [478, 542] on label "Always show" at bounding box center [474, 549] width 79 height 15
click at [500, 491] on label "Hide where possible" at bounding box center [493, 498] width 117 height 15
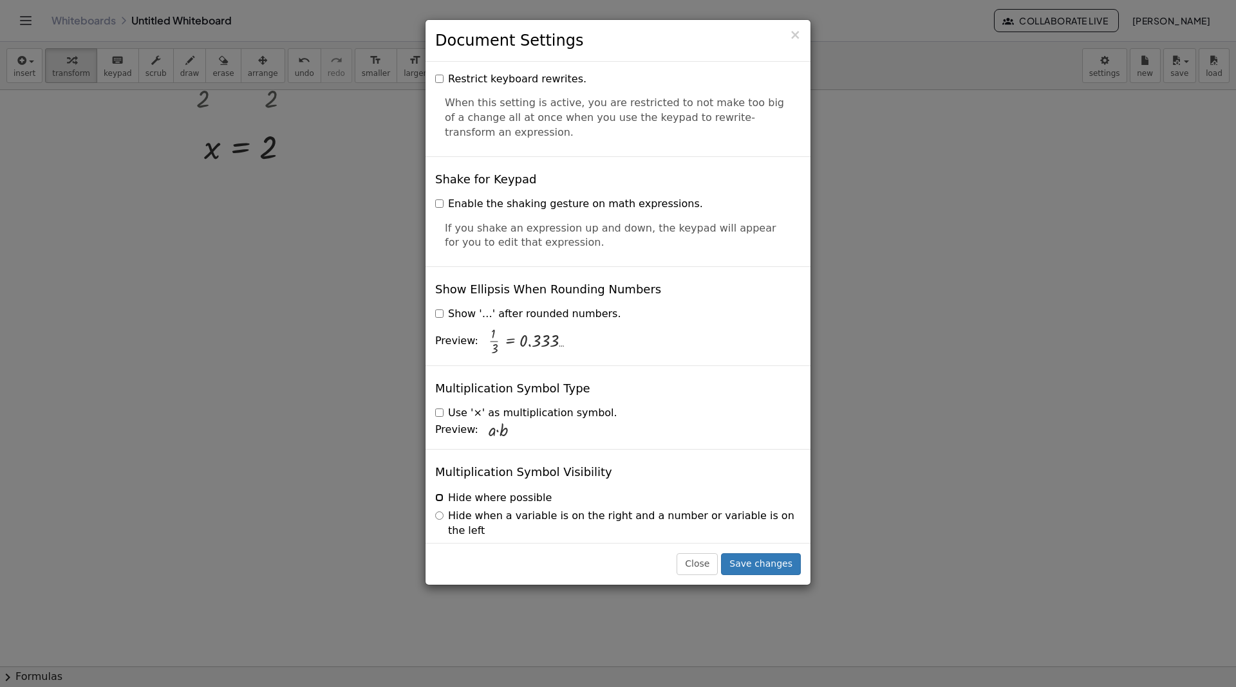
scroll to position [2947, 0]
click at [450, 407] on label "Use '×' as multiplication symbol." at bounding box center [526, 414] width 182 height 15
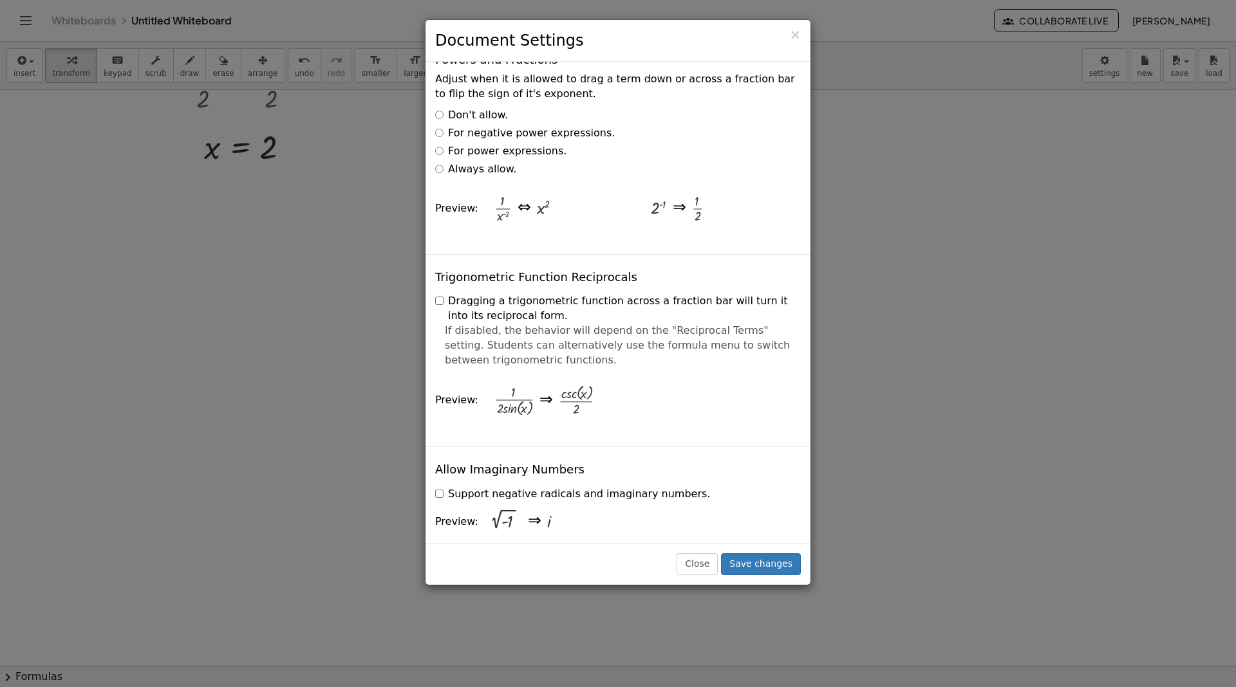
scroll to position [2067, 0]
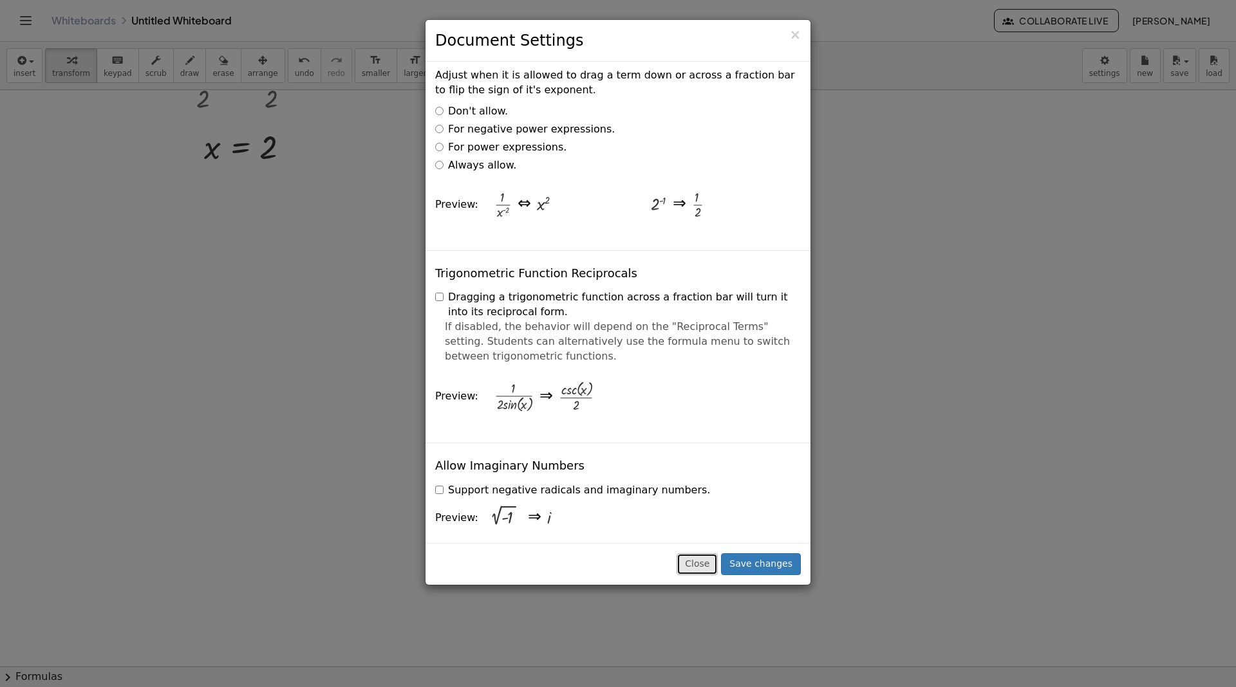
click at [705, 561] on button "Close" at bounding box center [696, 565] width 41 height 22
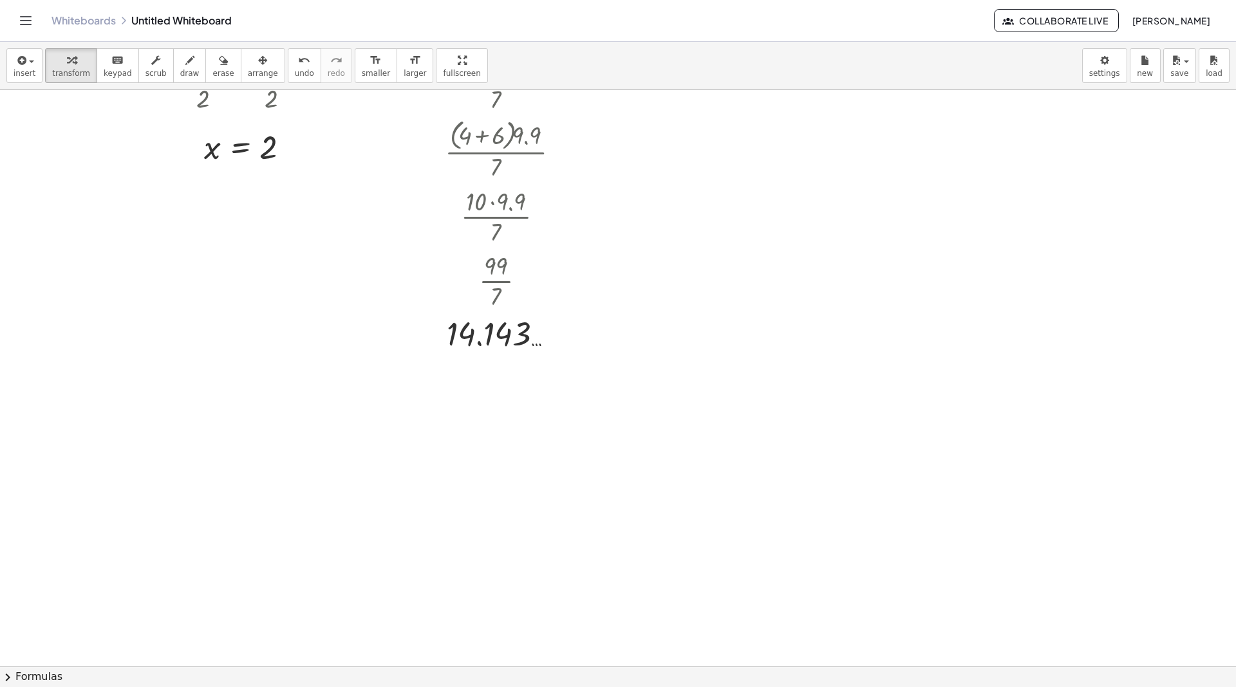
click at [669, 406] on div at bounding box center [618, 391] width 1236 height 1155
click at [26, 80] on button "insert" at bounding box center [24, 65] width 36 height 35
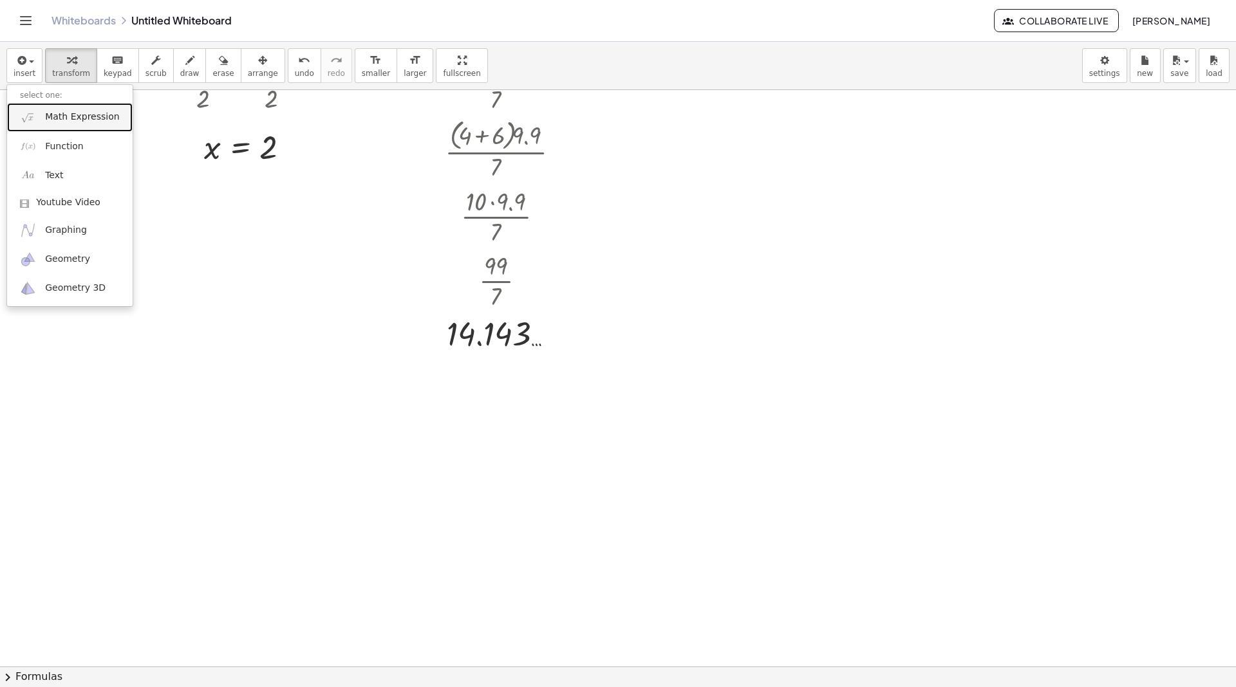
click at [55, 115] on span "Math Expression" at bounding box center [82, 117] width 74 height 13
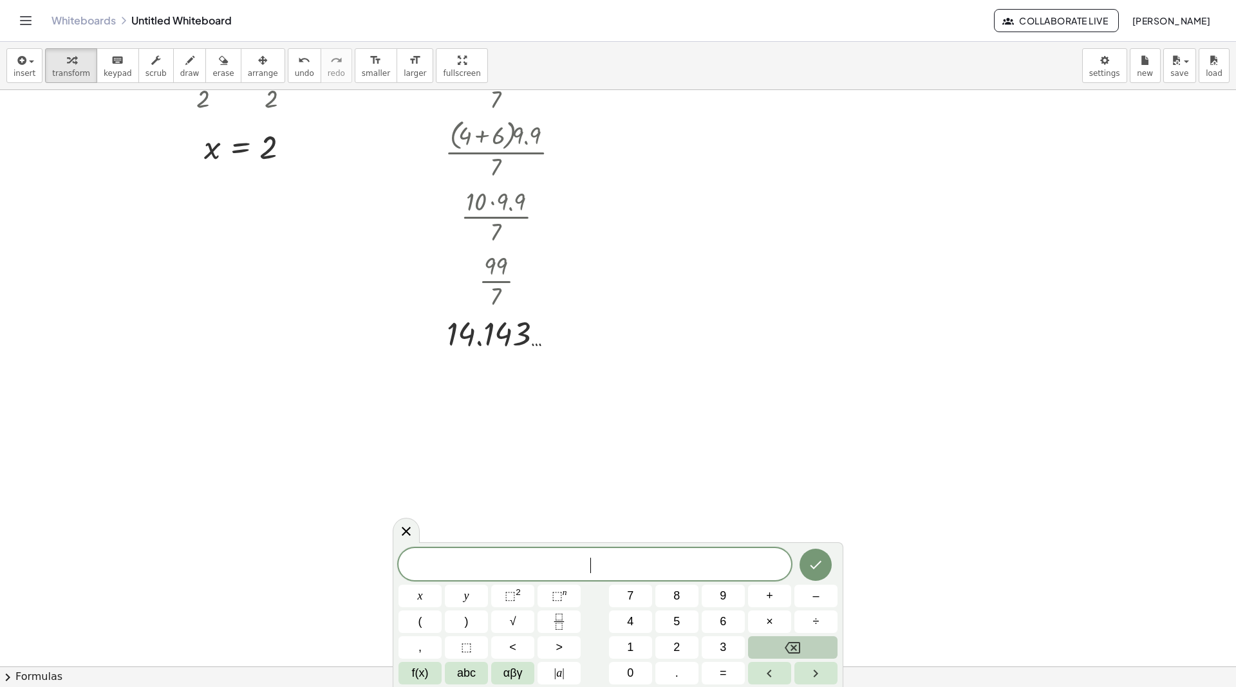
click at [619, 563] on span "​" at bounding box center [594, 566] width 393 height 18
click at [520, 614] on button "√" at bounding box center [512, 622] width 43 height 23
click at [831, 566] on button "Done" at bounding box center [815, 564] width 32 height 32
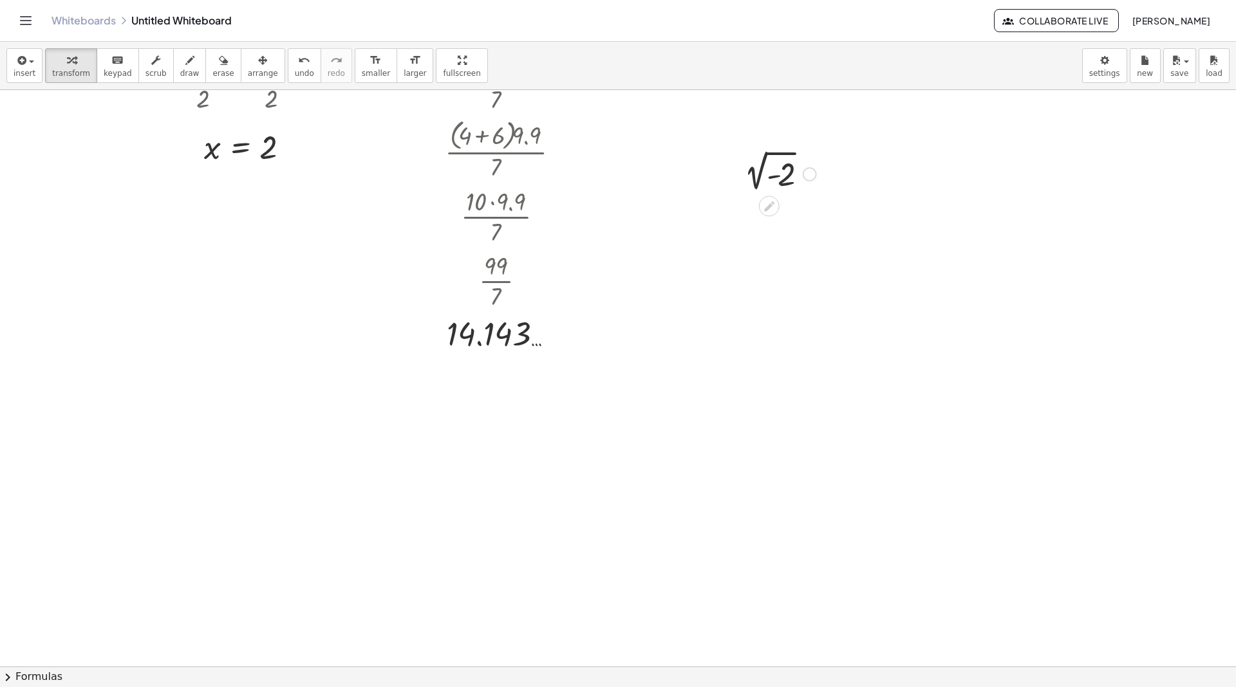
click at [793, 182] on div at bounding box center [776, 173] width 91 height 44
click at [781, 174] on div at bounding box center [776, 173] width 91 height 44
click at [776, 174] on div at bounding box center [776, 173] width 91 height 44
drag, startPoint x: 754, startPoint y: 173, endPoint x: 807, endPoint y: 185, distance: 54.3
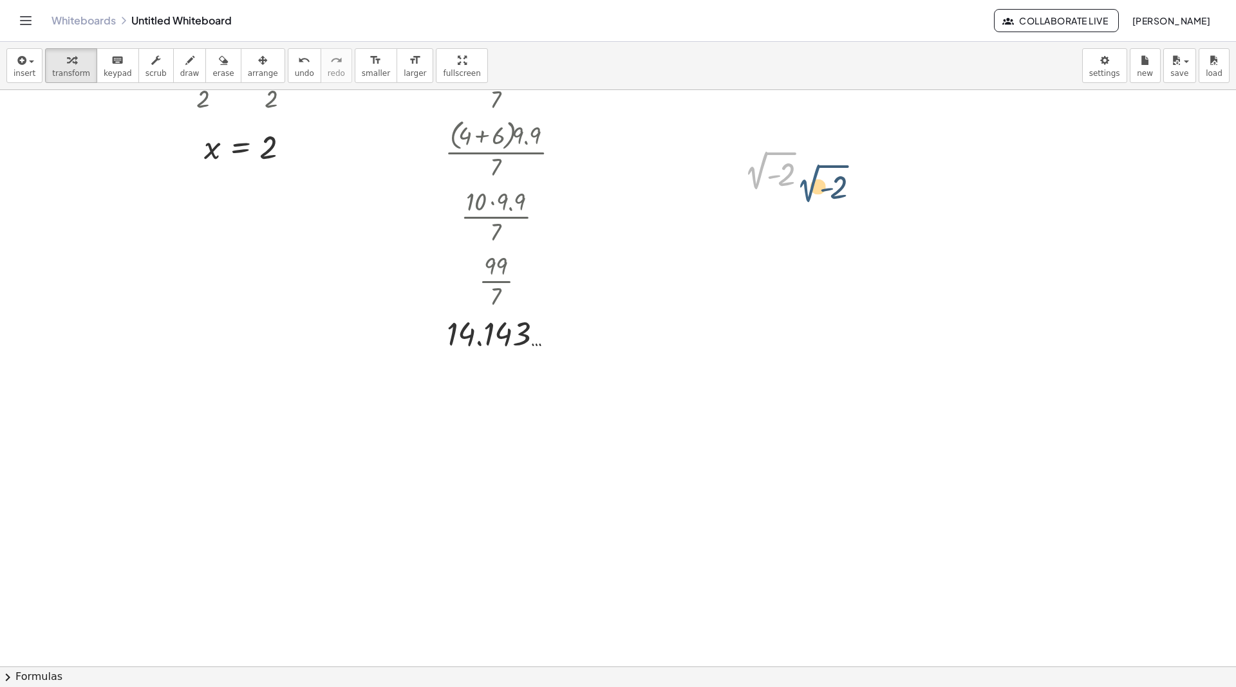
click at [807, 185] on div at bounding box center [776, 173] width 91 height 44
click at [776, 172] on div at bounding box center [776, 173] width 91 height 44
click at [777, 180] on div at bounding box center [776, 173] width 91 height 44
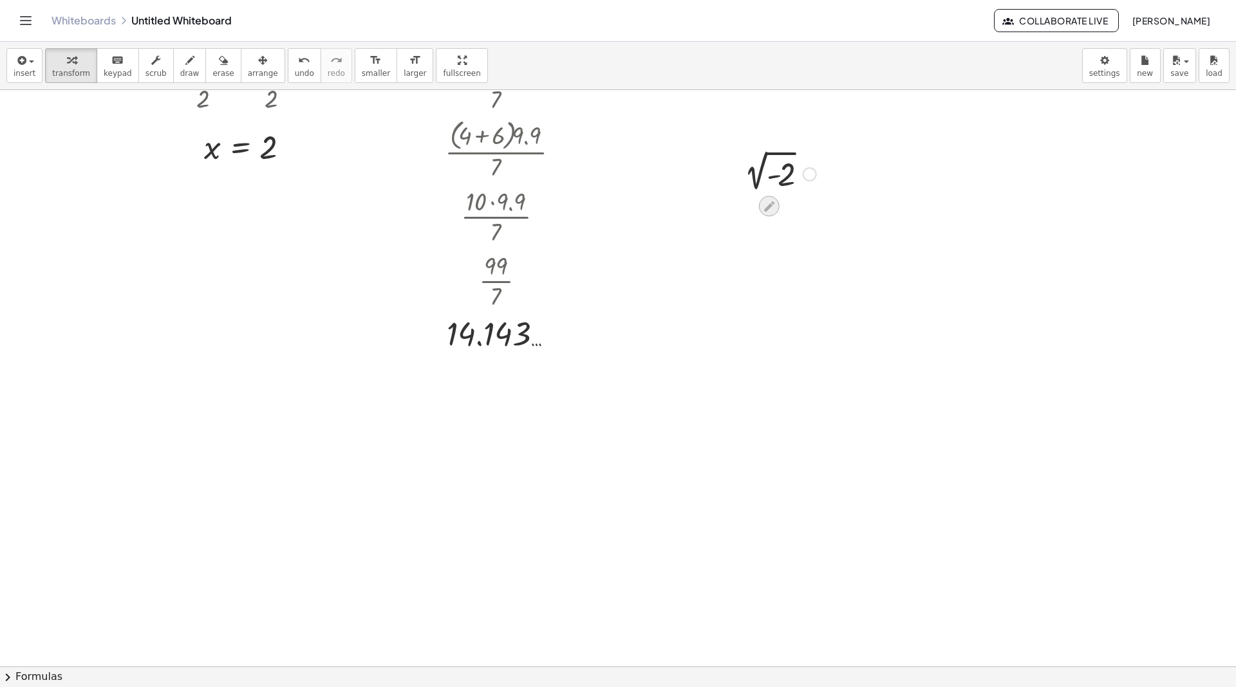
click at [774, 202] on icon at bounding box center [769, 206] width 10 height 10
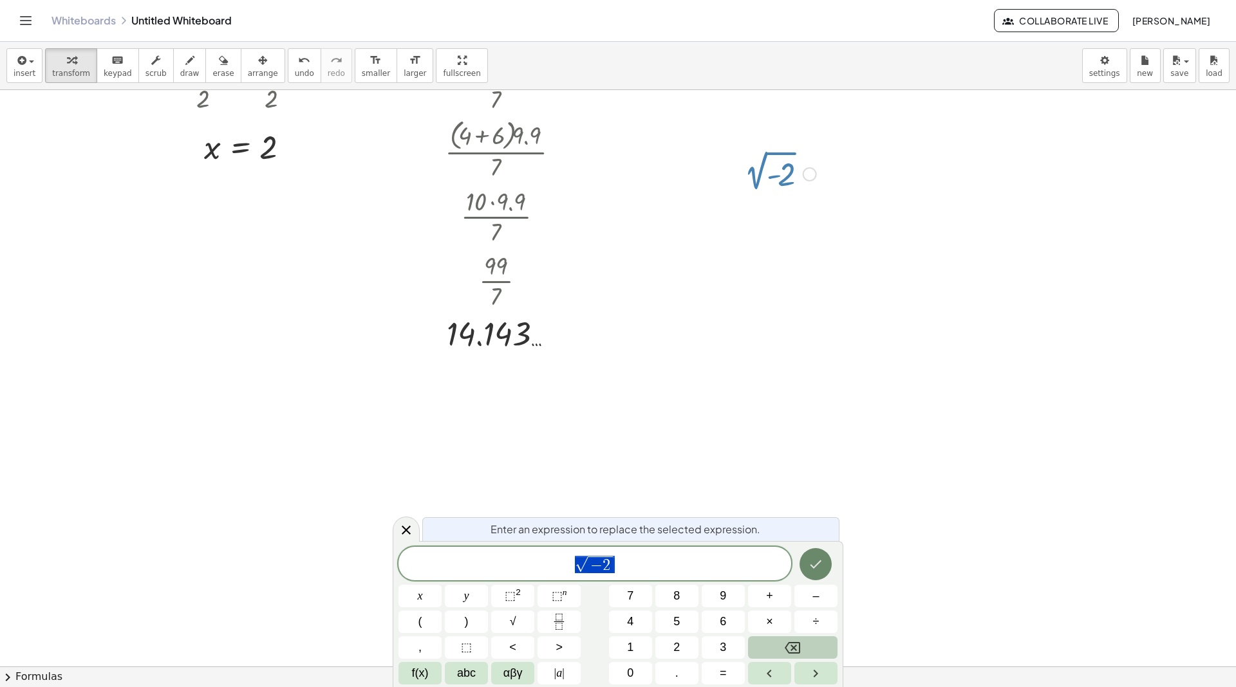
click at [801, 565] on button "Done" at bounding box center [815, 564] width 32 height 32
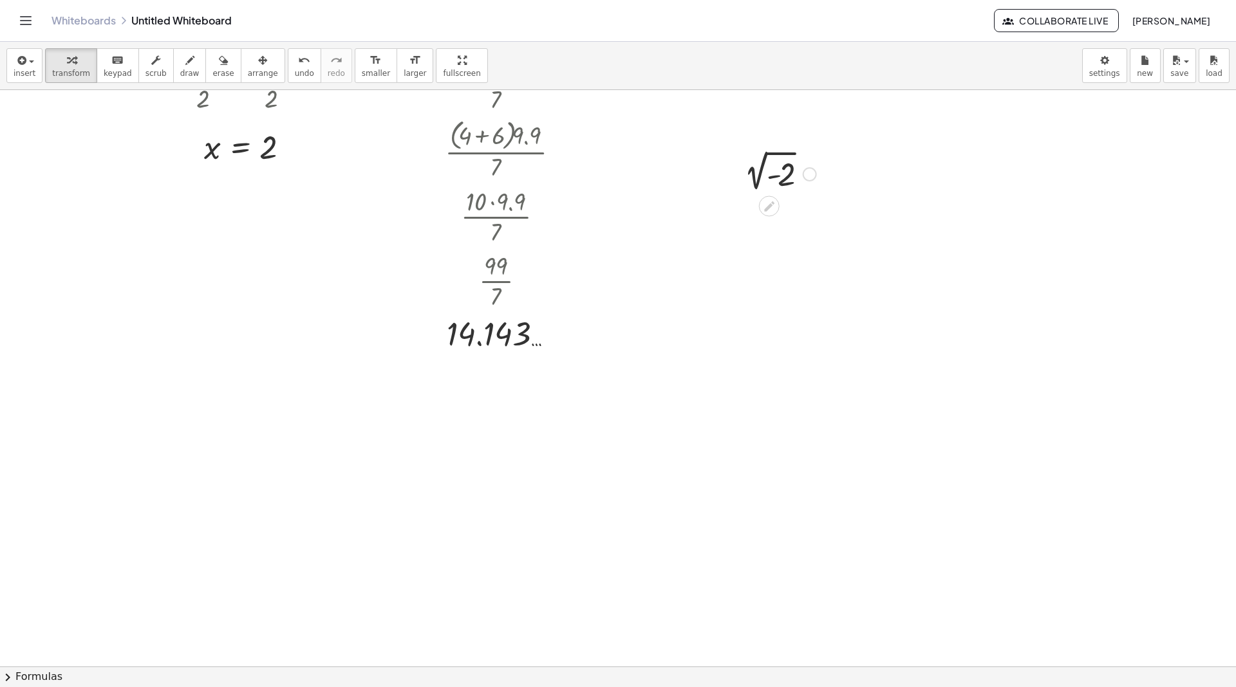
click at [810, 170] on div at bounding box center [810, 174] width 14 height 14
click at [843, 131] on span "Fix a mistake" at bounding box center [863, 135] width 53 height 10
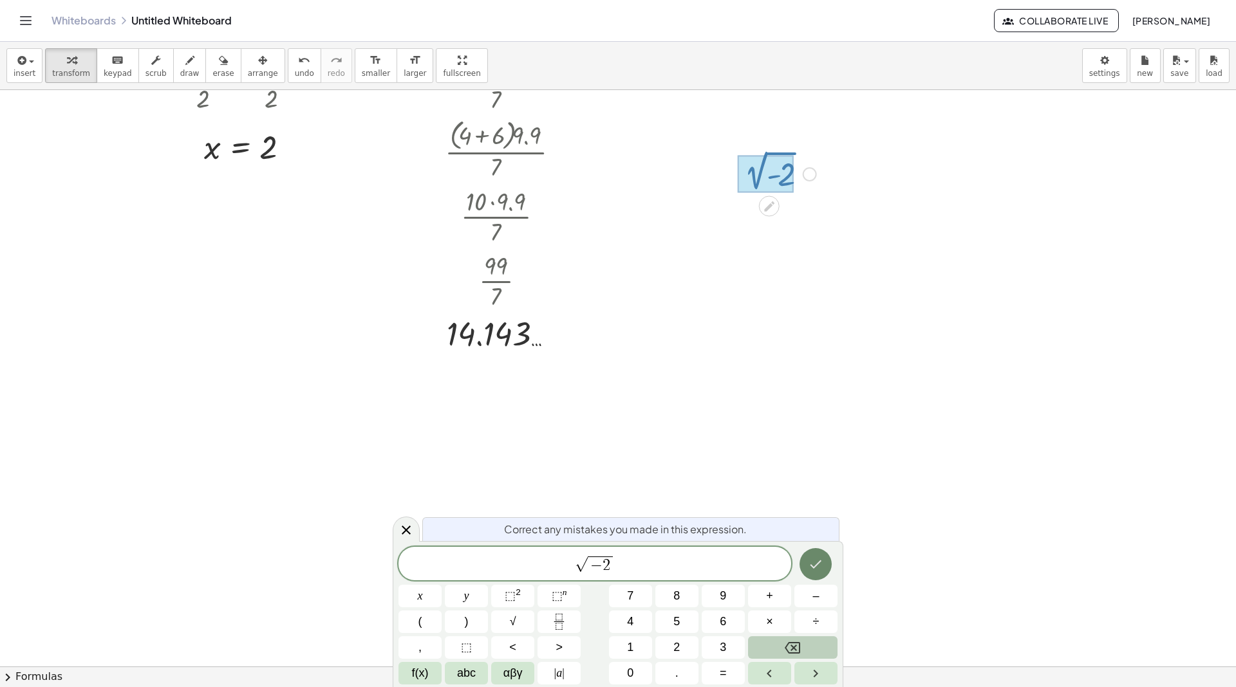
click at [809, 566] on icon "Done" at bounding box center [815, 564] width 15 height 15
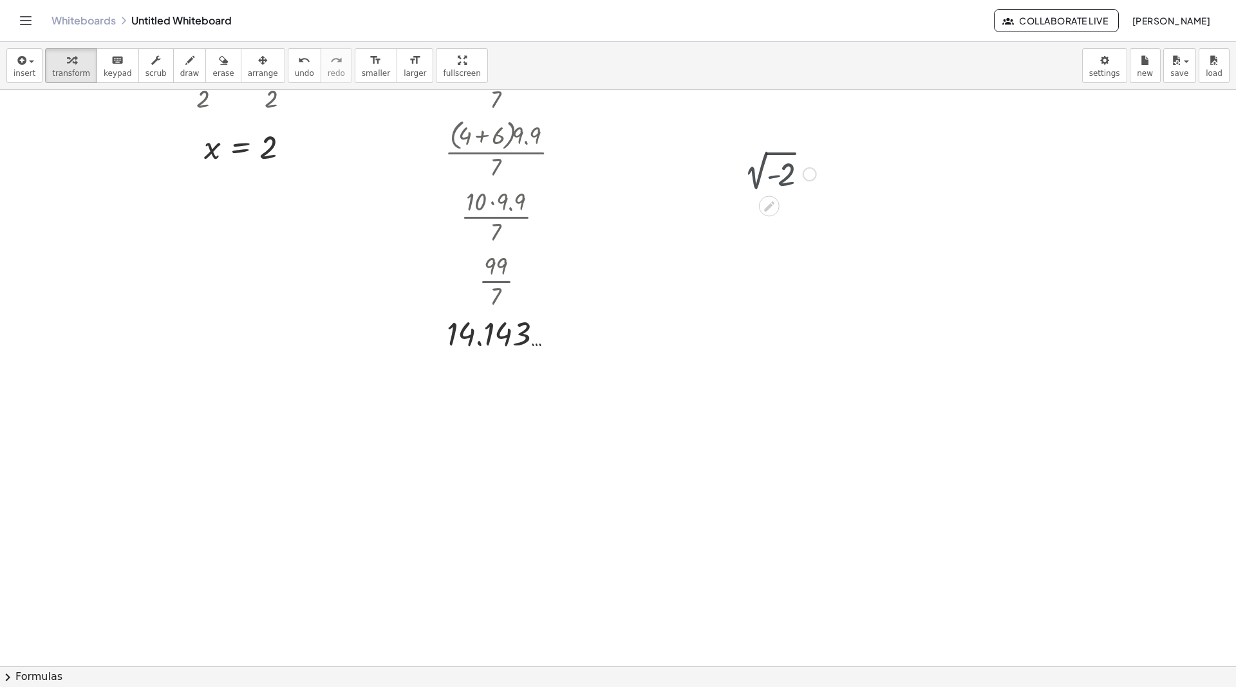
click at [773, 162] on div at bounding box center [776, 173] width 91 height 44
drag, startPoint x: 756, startPoint y: 162, endPoint x: 1003, endPoint y: 254, distance: 263.7
click at [1007, 258] on div "+ · 2 · x + 1 = 5 + · 2 · x + 1 − 1 = + 5 − 1 + · 2 · x + 0 = + 5 − 1 · 2 · x =…" at bounding box center [618, 391] width 1236 height 1155
